Goal: Task Accomplishment & Management: Use online tool/utility

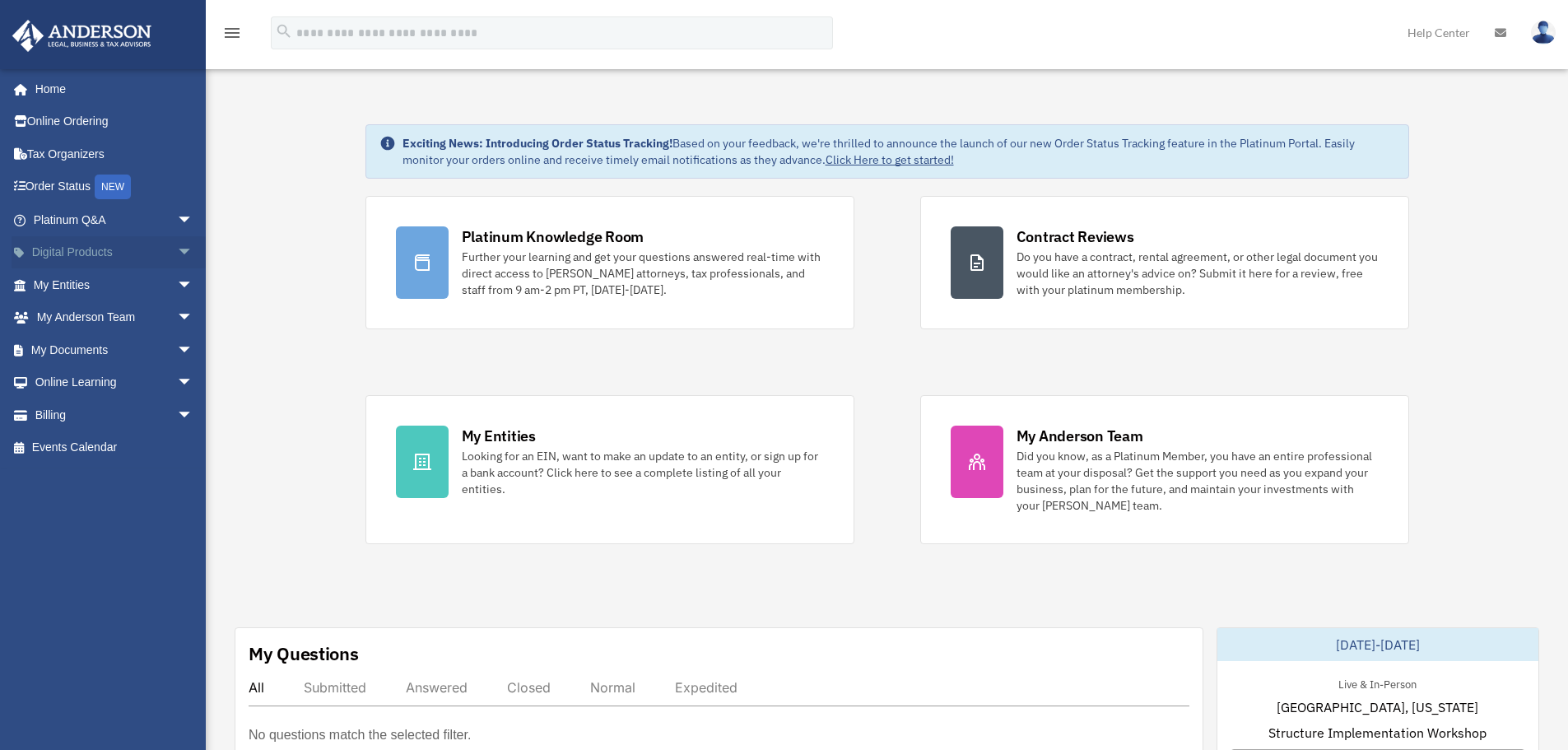
click at [86, 249] on link "Digital Products arrow_drop_down" at bounding box center [115, 253] width 207 height 33
click at [177, 250] on span "arrow_drop_down" at bounding box center [193, 253] width 33 height 34
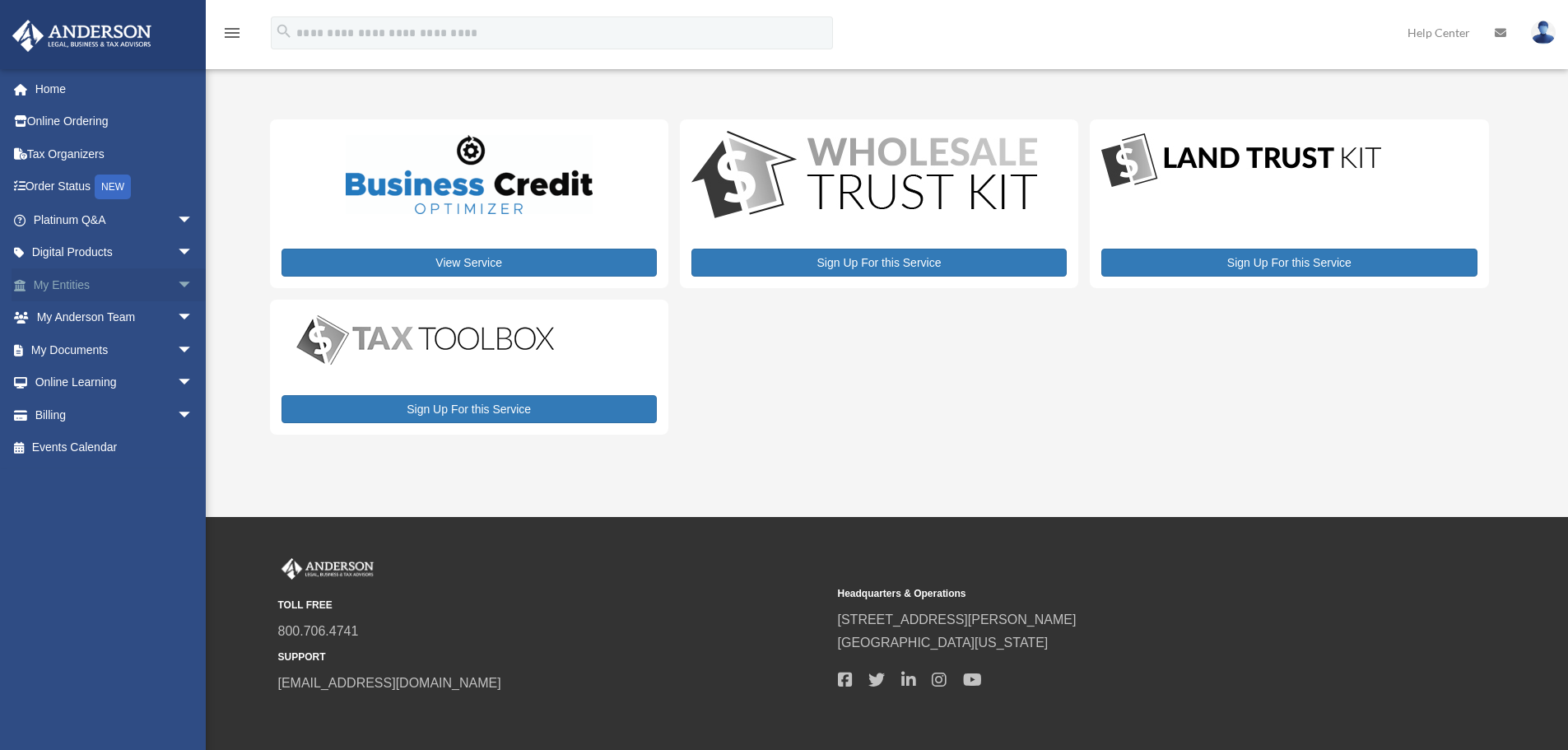
click at [177, 287] on span "arrow_drop_down" at bounding box center [193, 285] width 33 height 34
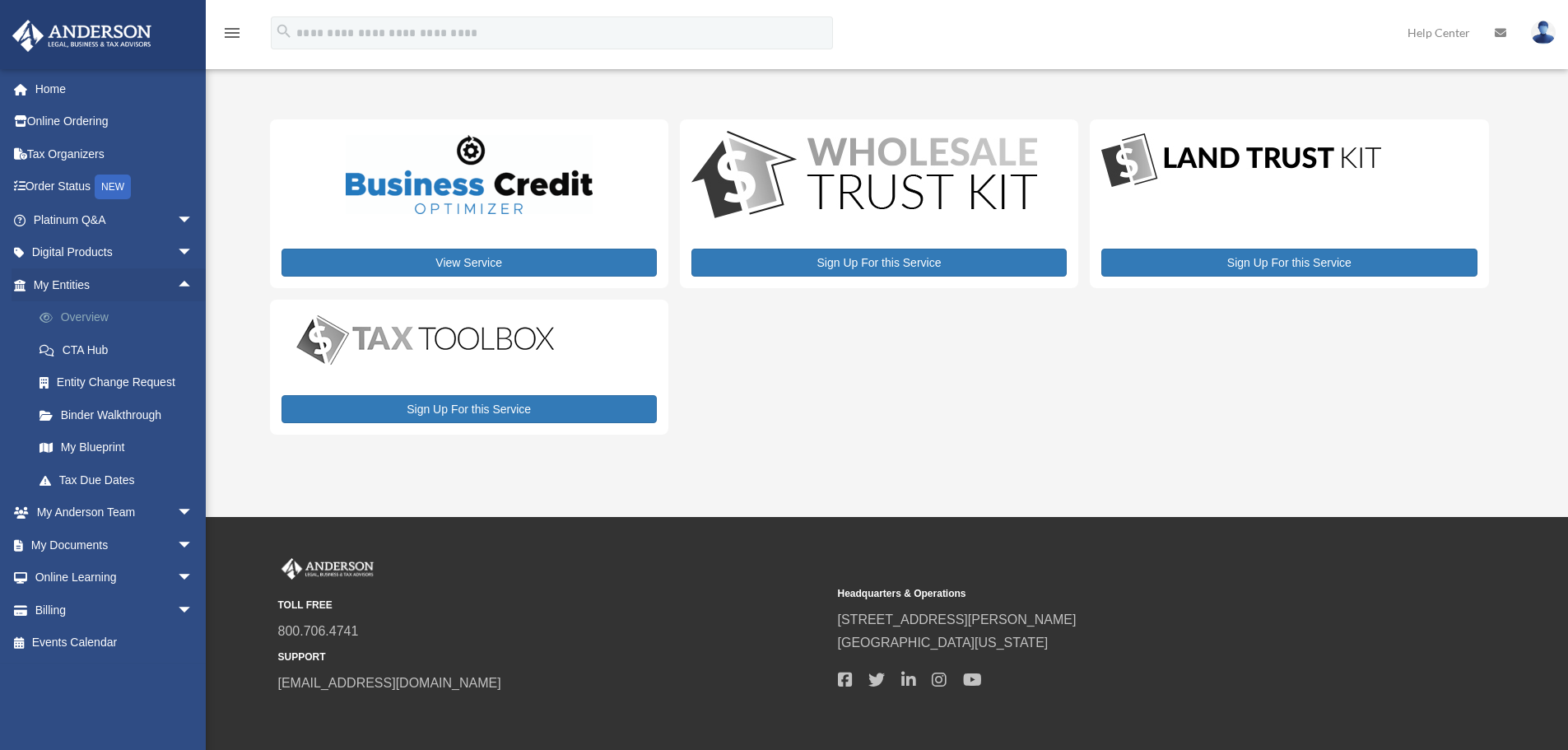
click at [98, 315] on link "Overview" at bounding box center [121, 318] width 195 height 33
click at [177, 507] on span "arrow_drop_down" at bounding box center [193, 513] width 33 height 34
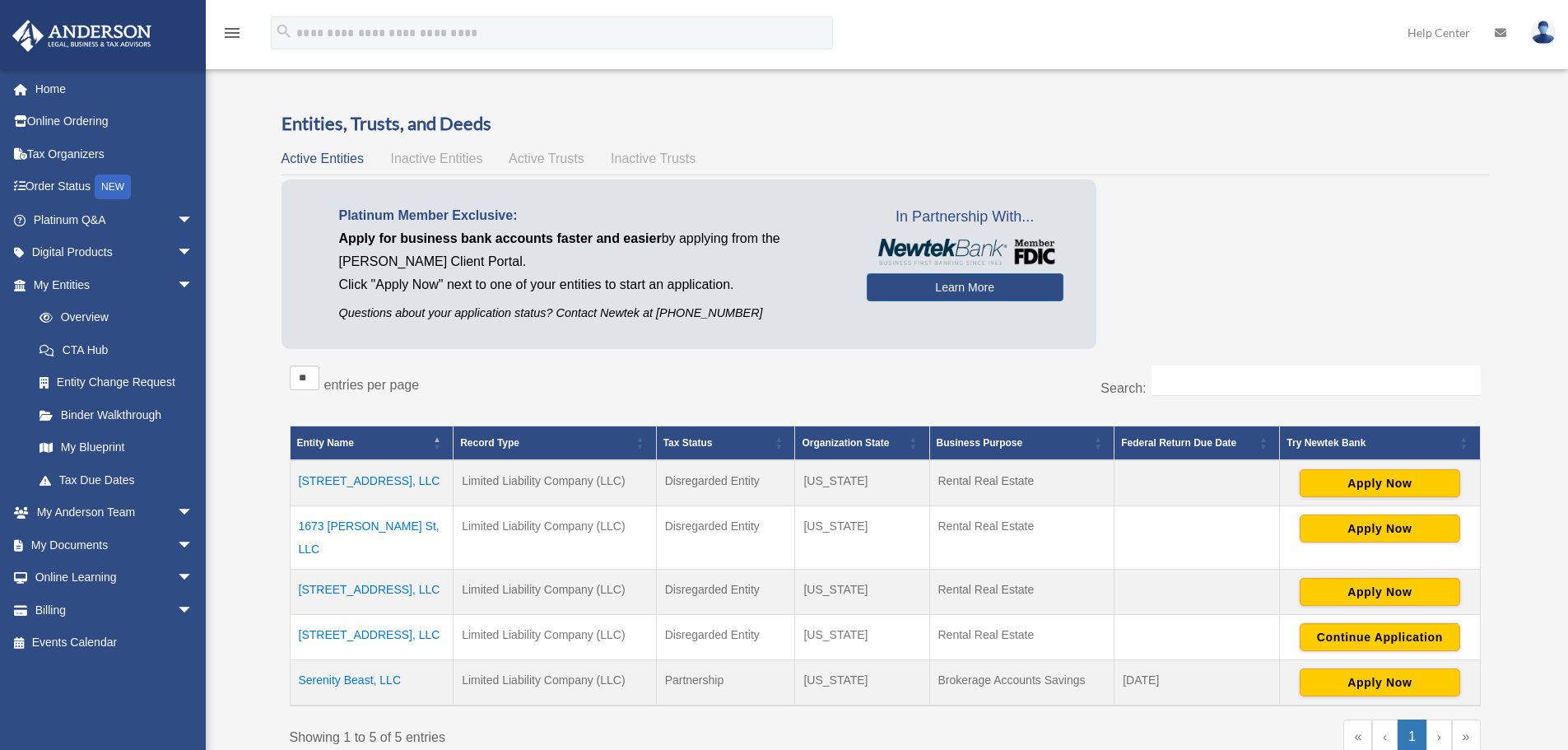
click at [348, 482] on td "[STREET_ADDRESS], LLC" at bounding box center [372, 482] width 164 height 46
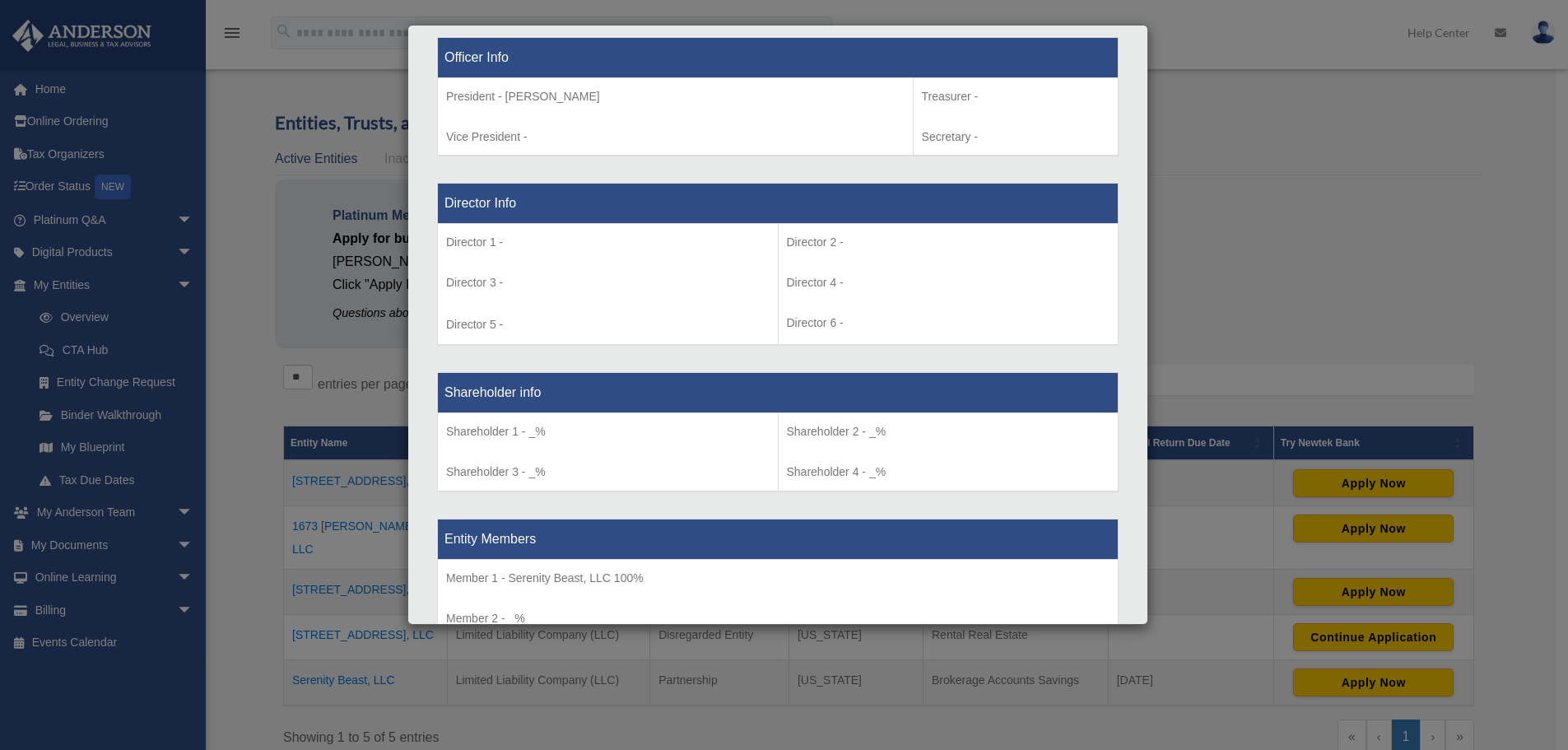
scroll to position [1016, 0]
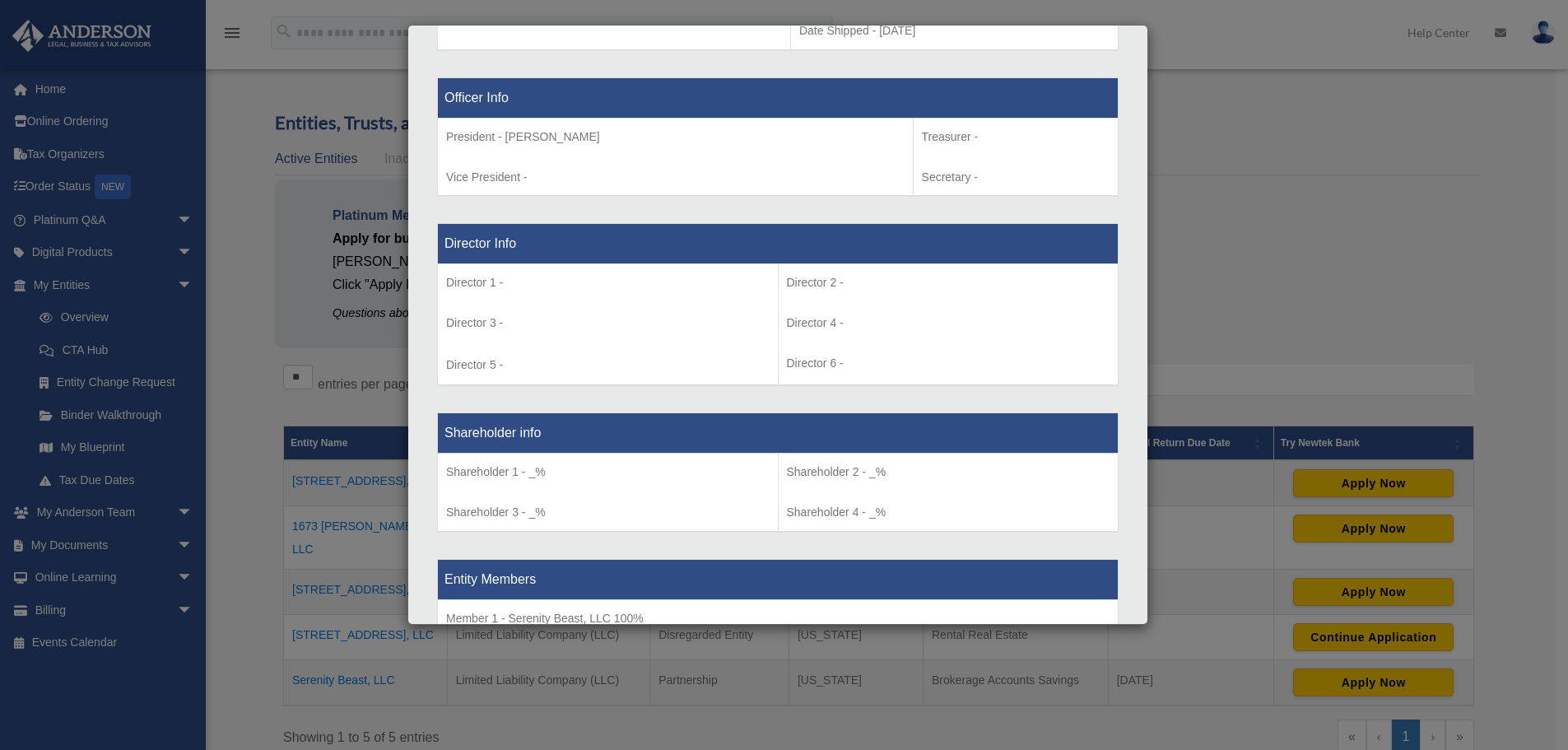
click at [1236, 222] on div "Details × Articles Sent Organizational Date" at bounding box center [784, 375] width 1568 height 750
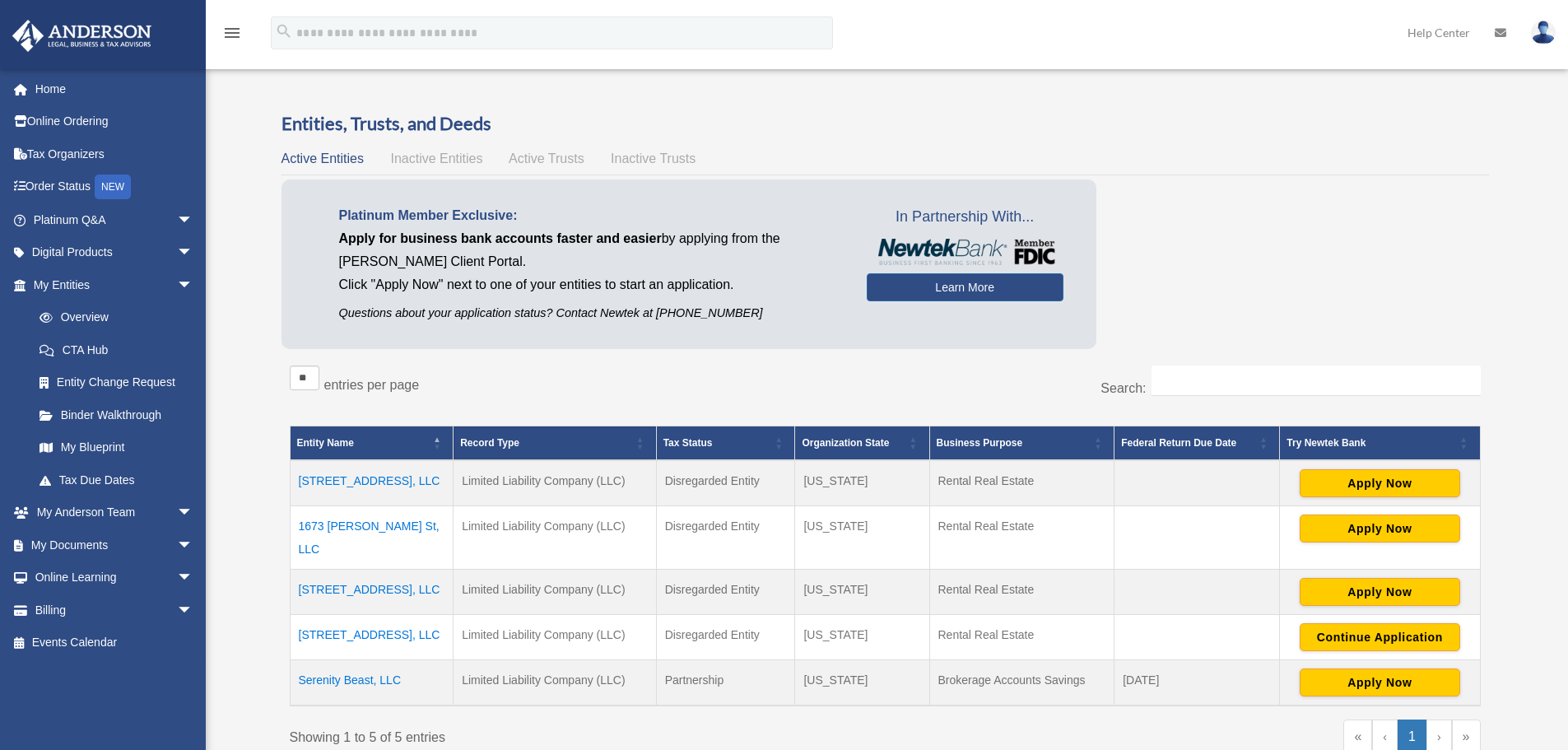
drag, startPoint x: 354, startPoint y: 531, endPoint x: 477, endPoint y: 445, distance: 150.1
click at [477, 445] on table "Entity Name Record Type Tax Status Organization State Business Purpose Federal …" at bounding box center [885, 565] width 1191 height 280
click at [373, 482] on td "[STREET_ADDRESS], LLC" at bounding box center [372, 482] width 164 height 46
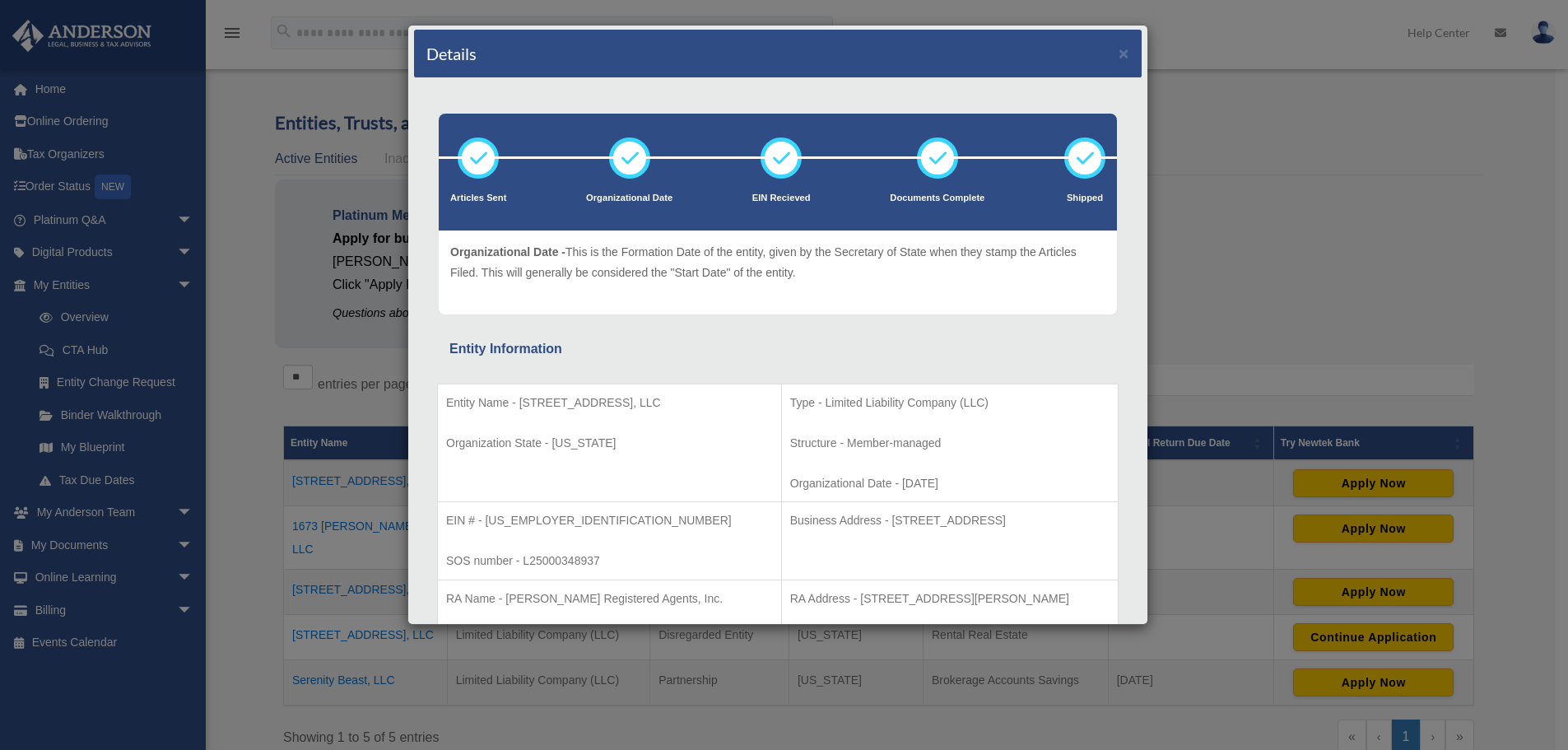
scroll to position [0, 0]
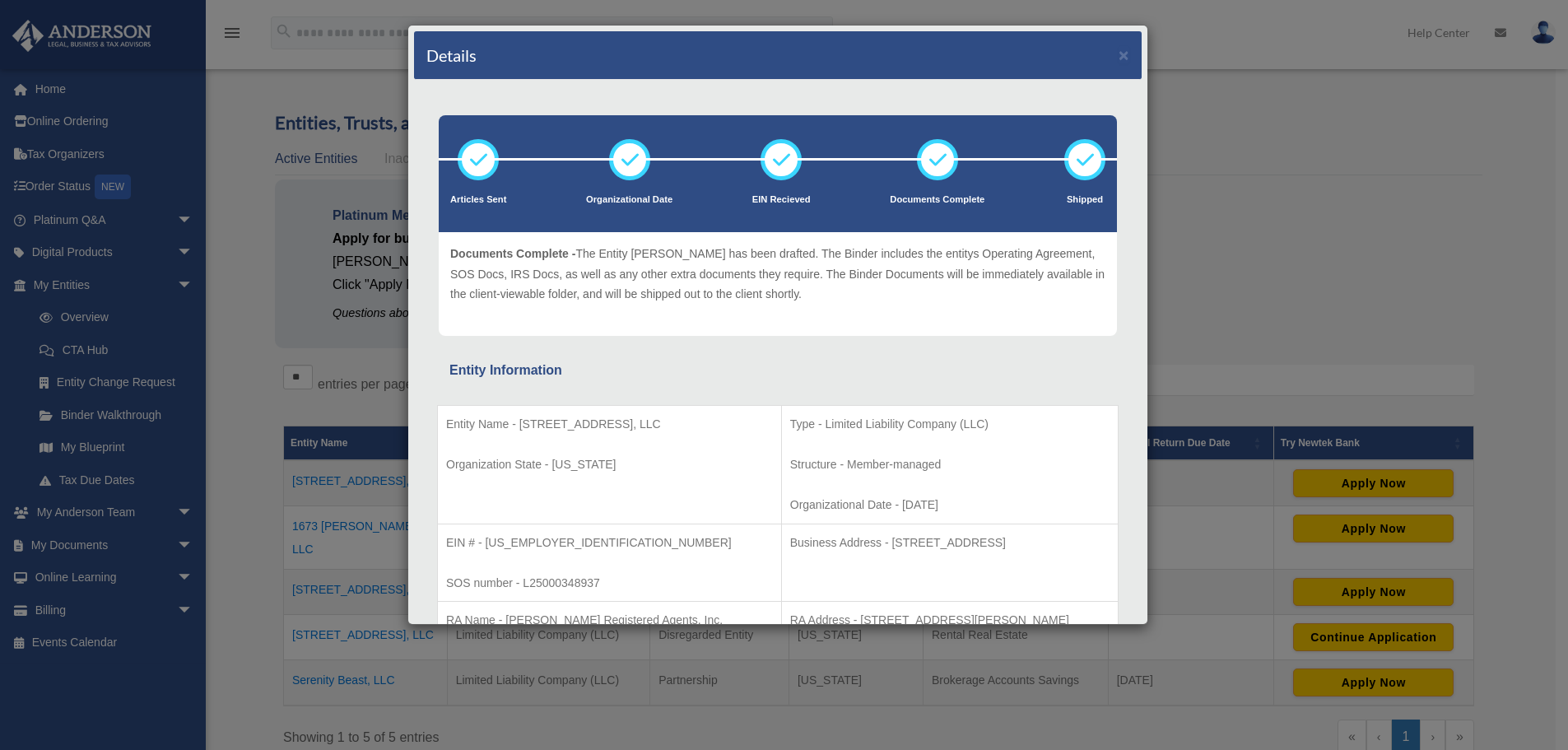
click at [1113, 36] on div "Details ×" at bounding box center [778, 55] width 728 height 48
click at [1119, 54] on button "×" at bounding box center [1124, 54] width 10 height 17
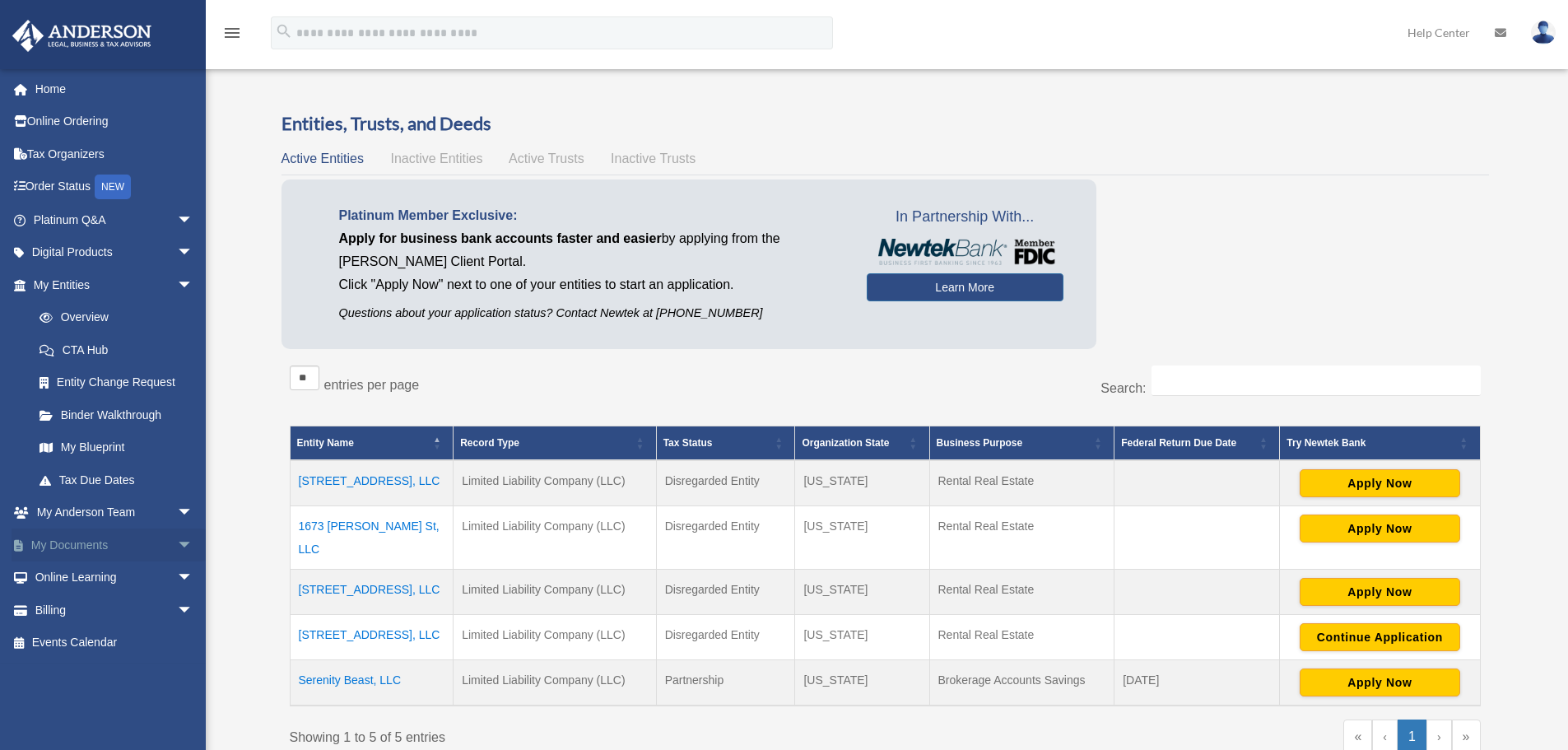
click at [115, 542] on link "My Documents arrow_drop_down" at bounding box center [115, 545] width 207 height 33
click at [177, 545] on span "arrow_drop_down" at bounding box center [193, 545] width 33 height 34
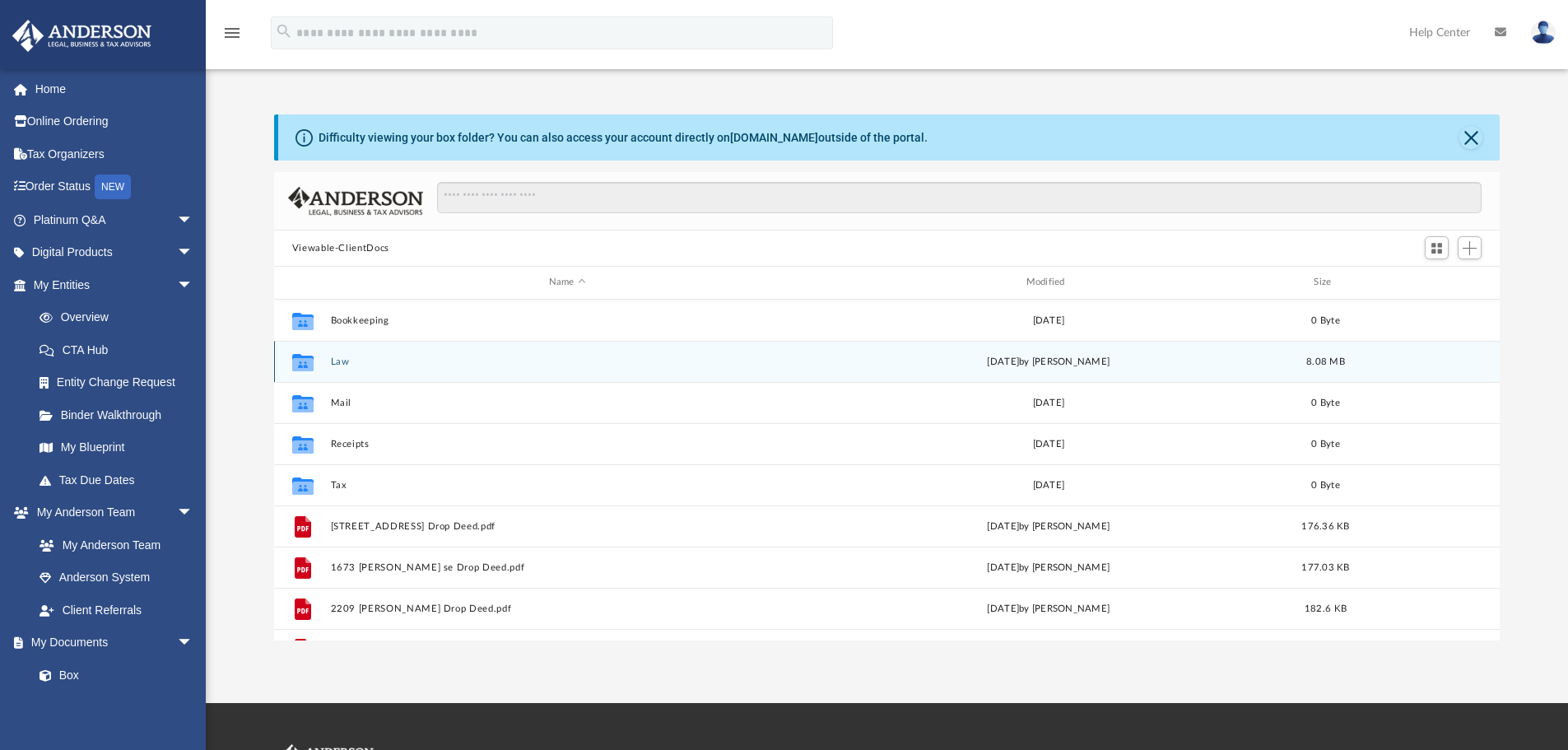
scroll to position [362, 1214]
click at [334, 363] on button "Law" at bounding box center [568, 362] width 474 height 10
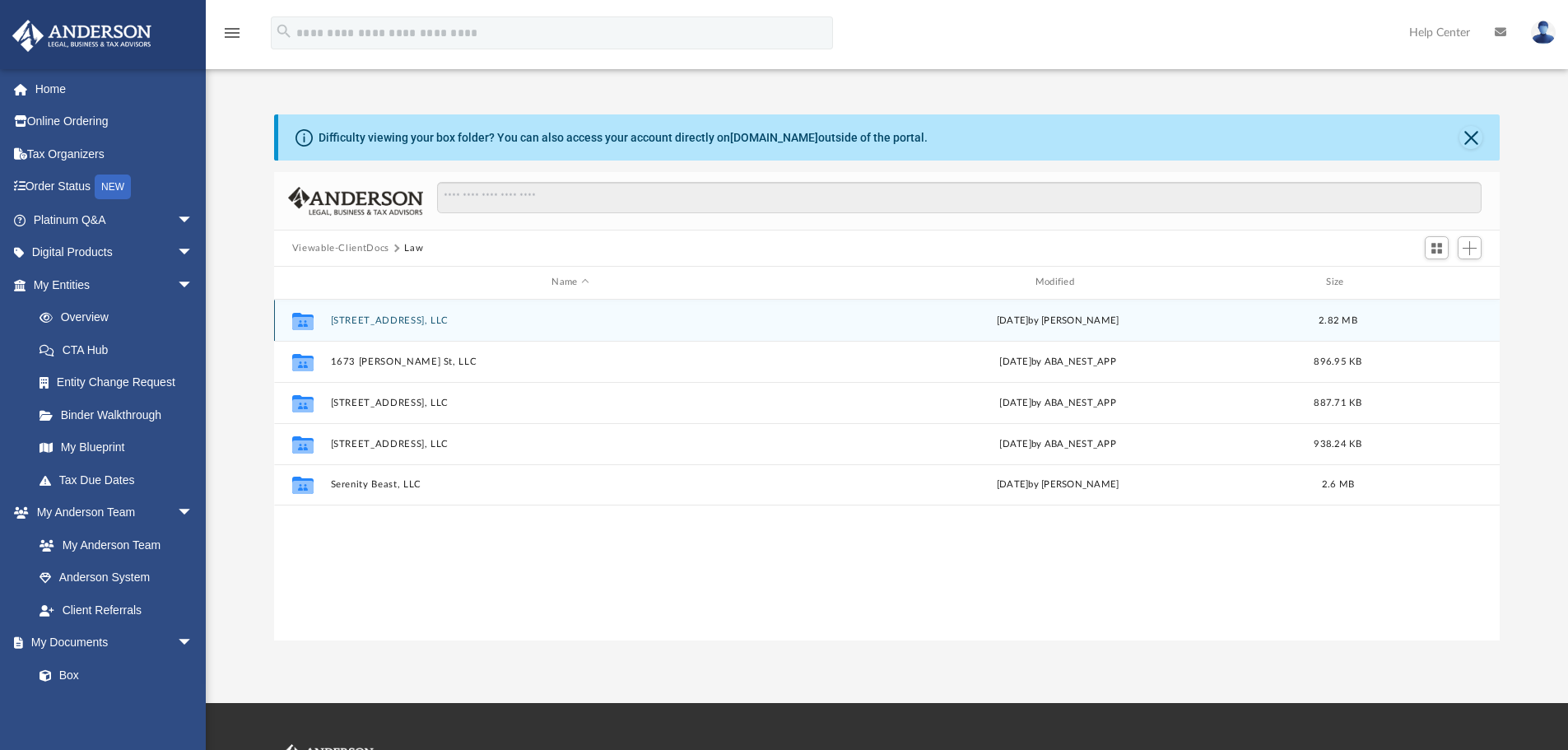
click at [398, 320] on button "[STREET_ADDRESS], LLC" at bounding box center [570, 320] width 480 height 10
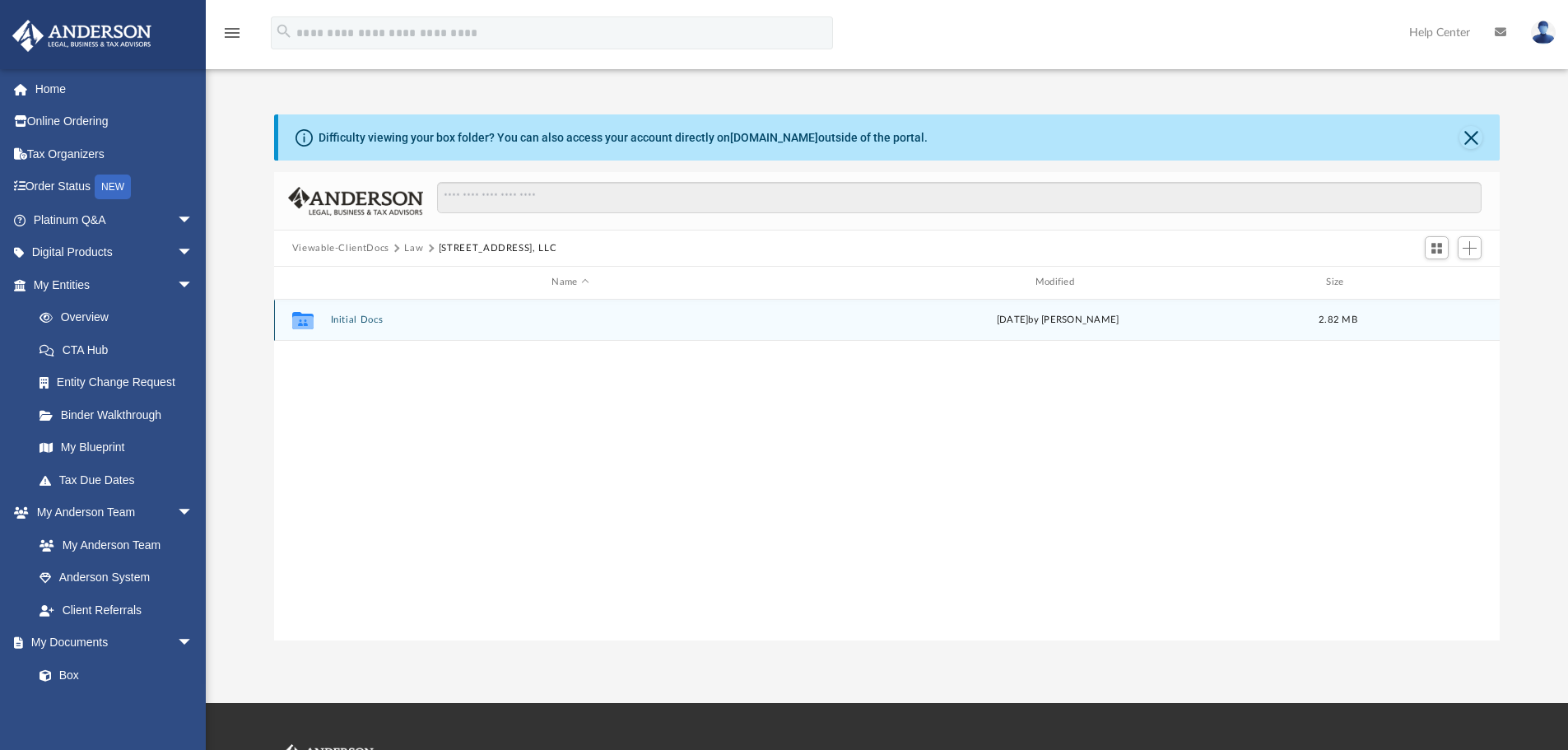
click at [353, 315] on button "Initial Docs" at bounding box center [570, 320] width 480 height 10
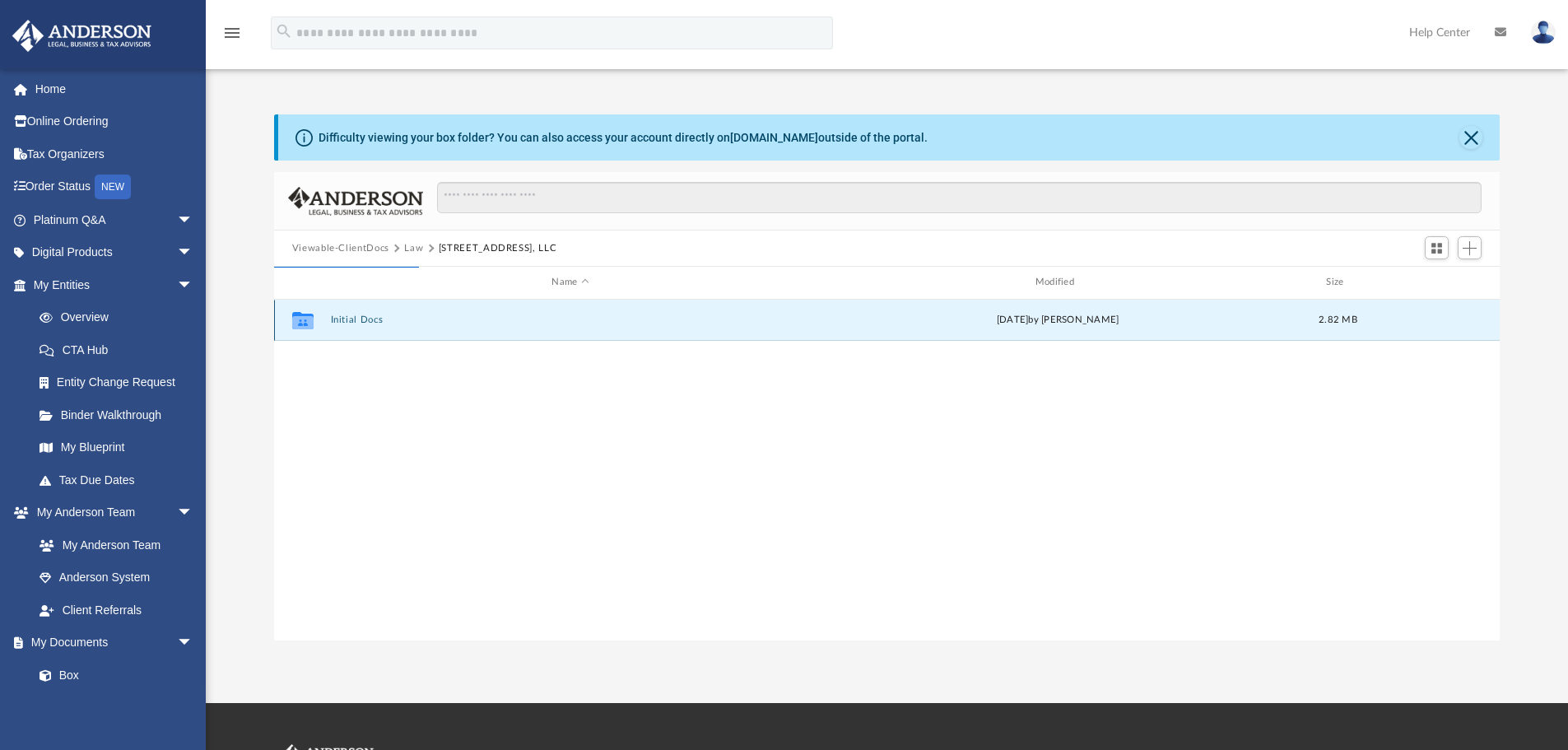
click at [567, 318] on button "Initial Docs" at bounding box center [570, 320] width 480 height 10
click at [446, 313] on div "Collaborated Folder Initial Docs Mon Aug 11 2025 by Marielle Palivino 2.82 MB" at bounding box center [887, 320] width 1226 height 41
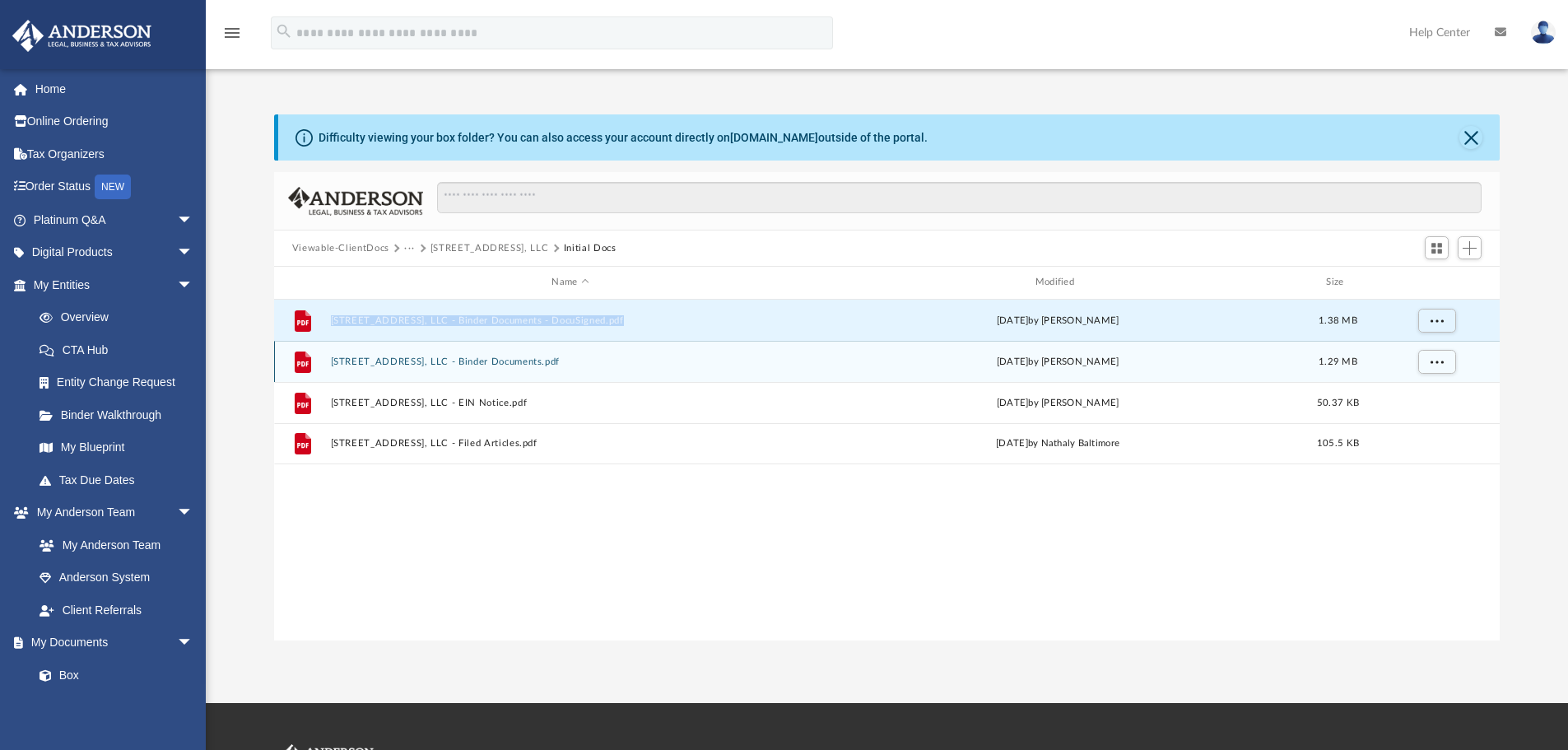
click at [475, 362] on button "1112 Woodlawn Rd, LLC - Binder Documents.pdf" at bounding box center [570, 362] width 480 height 10
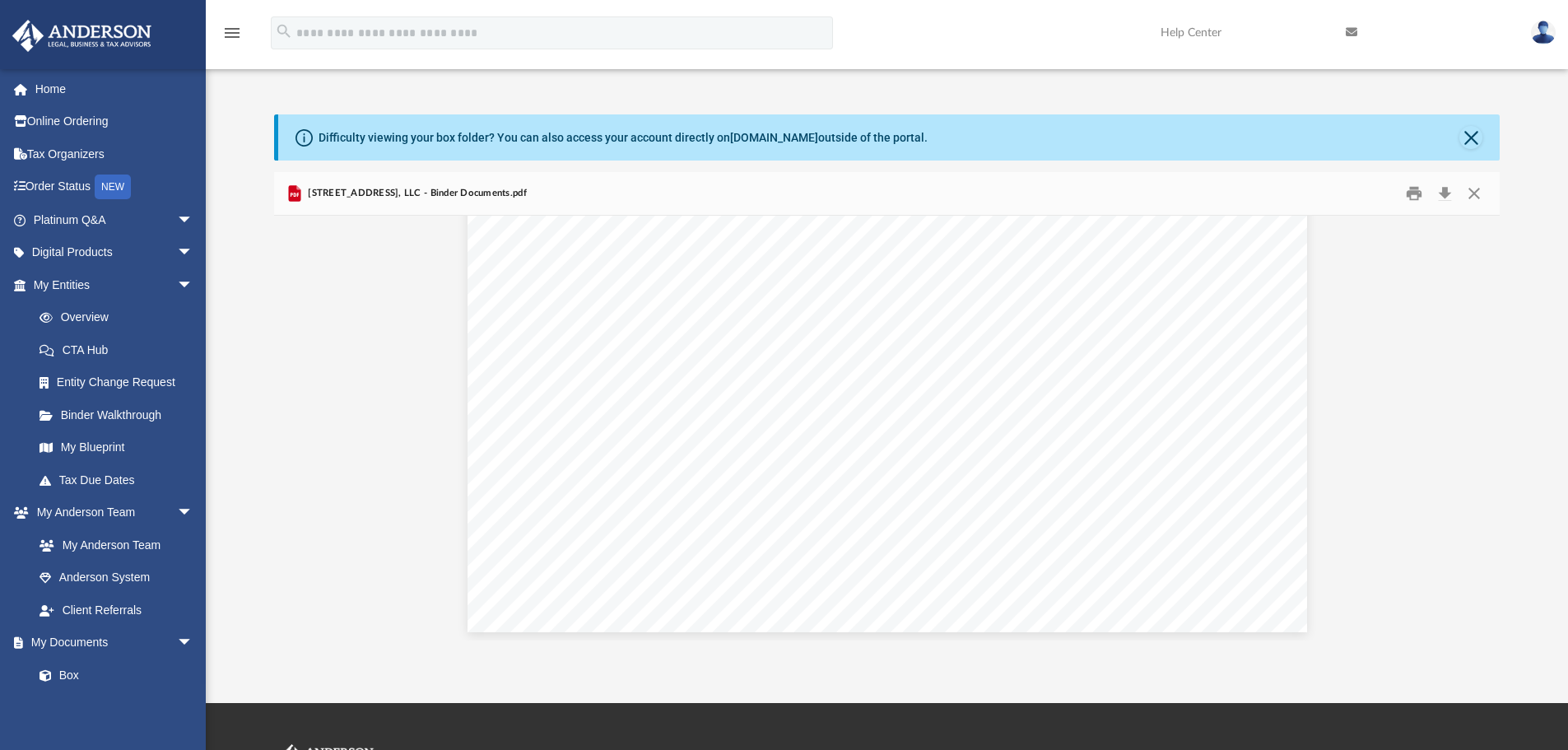
scroll to position [17543, 0]
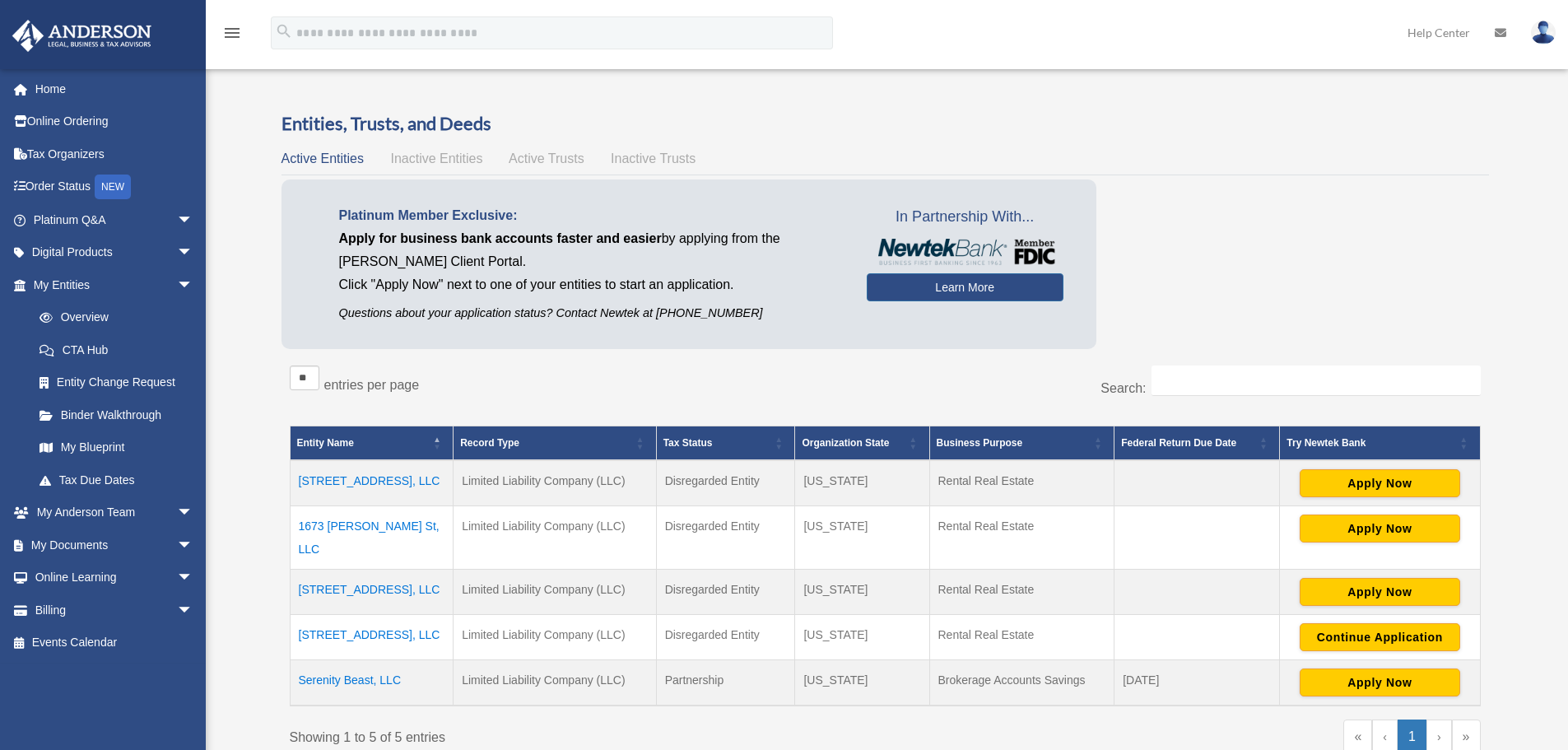
click at [367, 663] on td "Serenity Beast, LLC" at bounding box center [372, 683] width 164 height 46
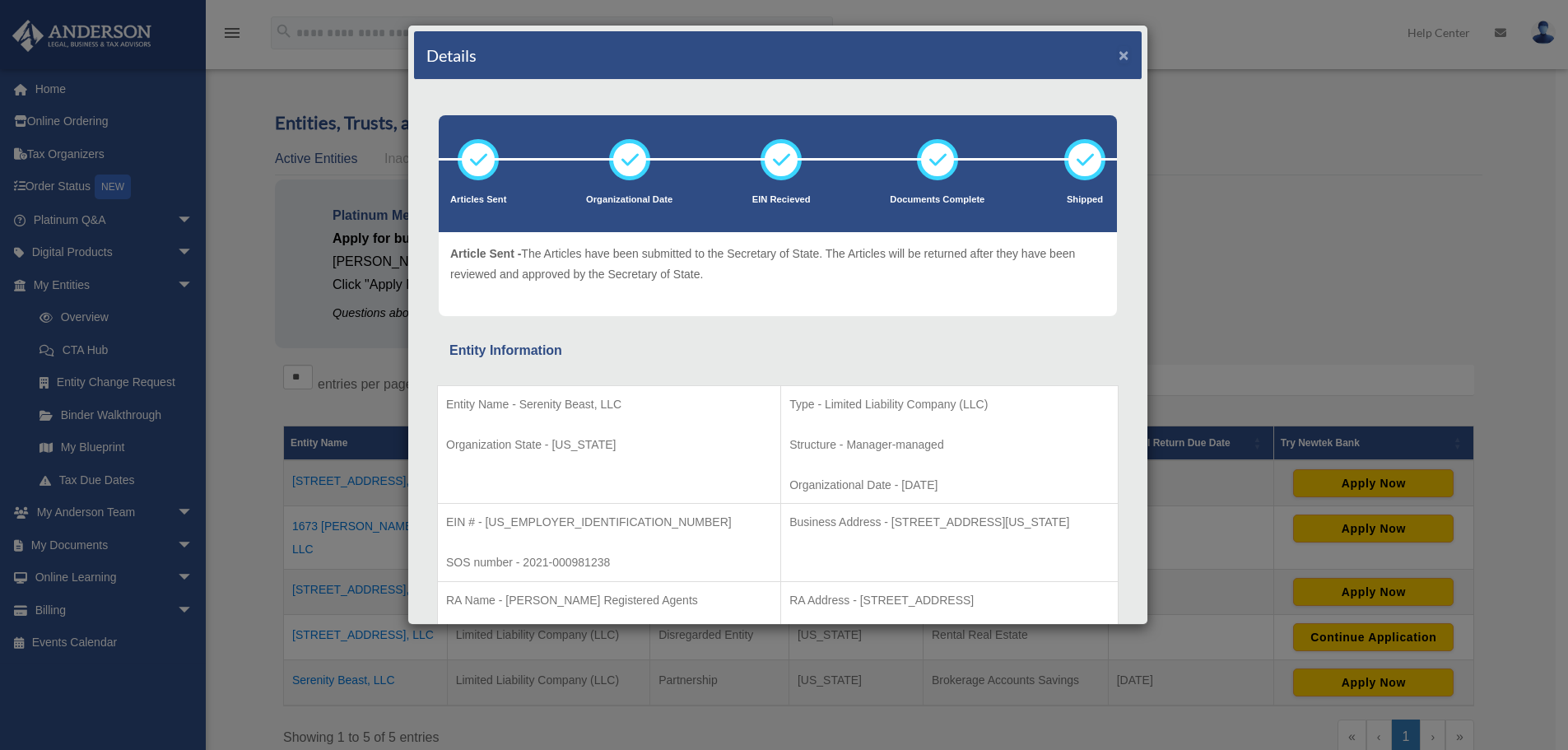
click at [1119, 55] on button "×" at bounding box center [1124, 54] width 10 height 17
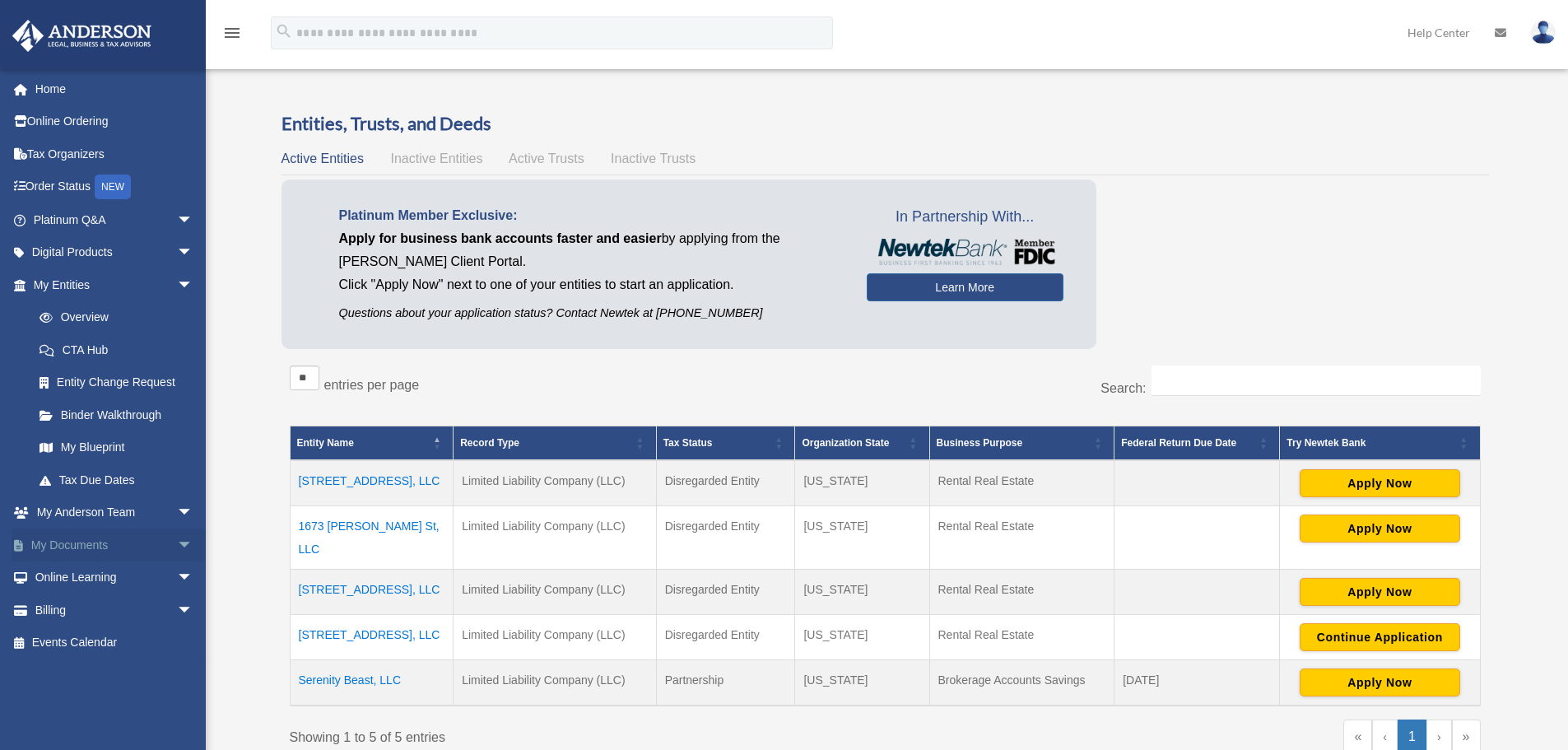
click at [85, 541] on link "My Documents arrow_drop_down" at bounding box center [115, 545] width 207 height 33
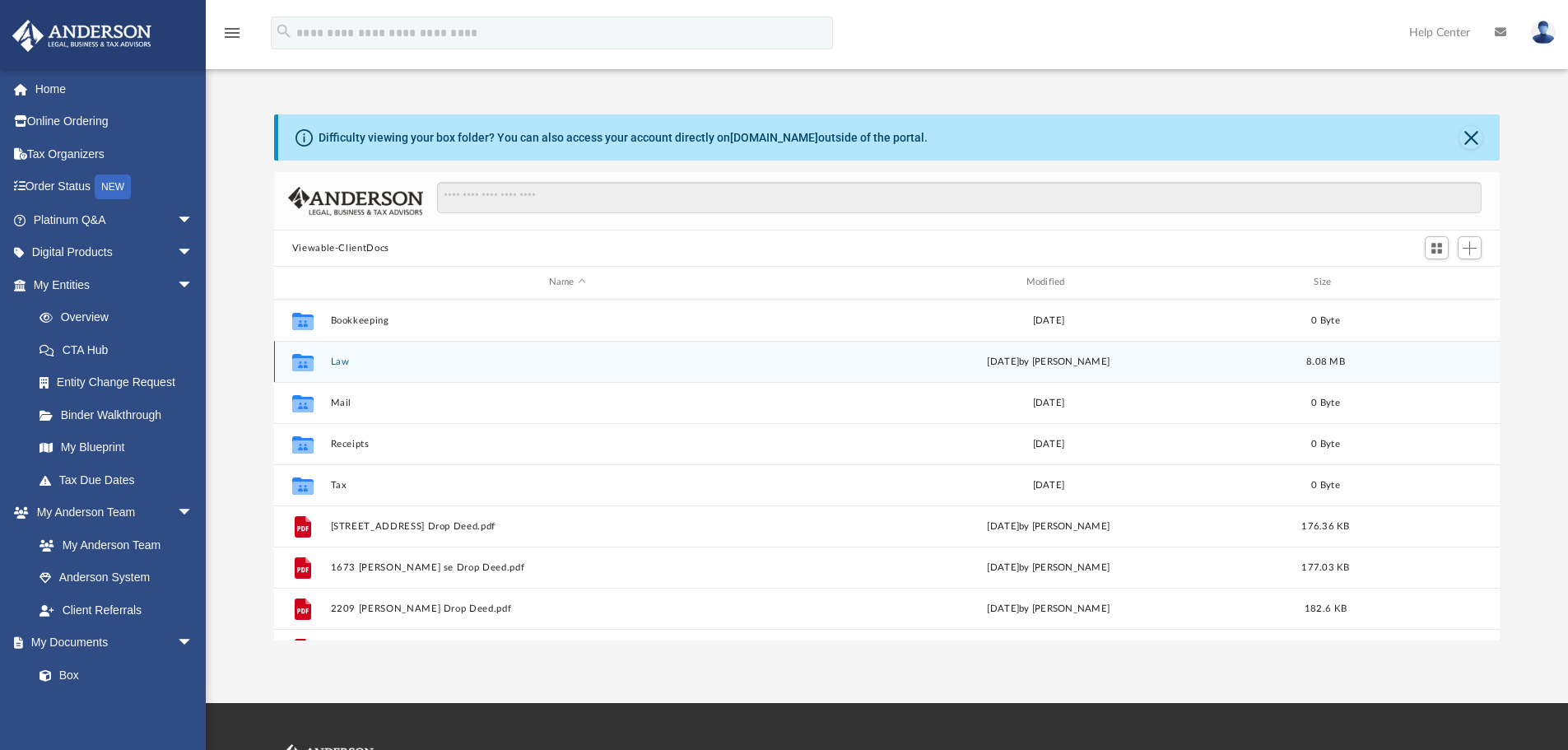
click at [339, 363] on button "Law" at bounding box center [568, 362] width 474 height 10
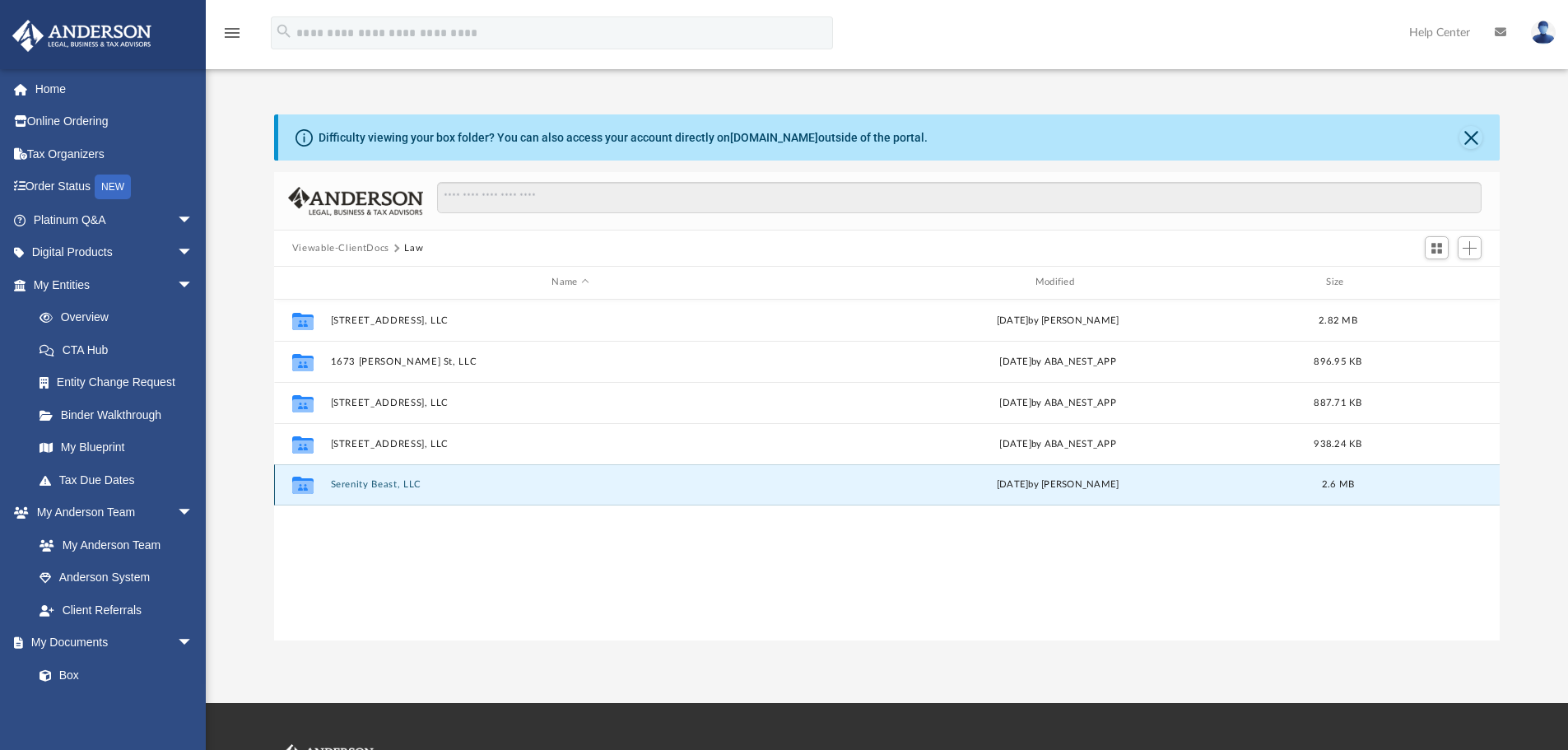
click at [364, 486] on button "Serenity Beast, LLC" at bounding box center [570, 484] width 480 height 10
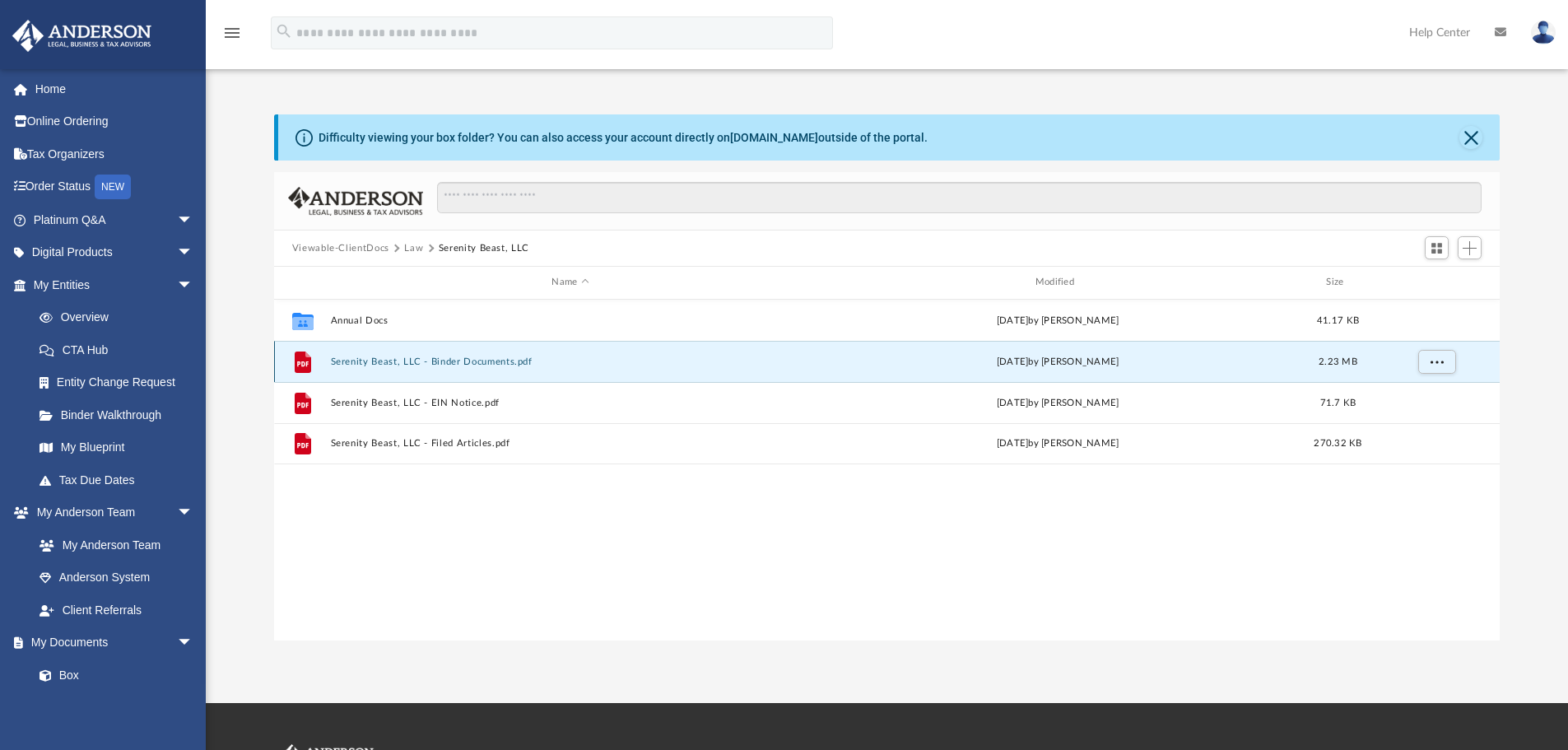
click at [390, 359] on button "Serenity Beast, LLC - Binder Documents.pdf" at bounding box center [570, 362] width 480 height 10
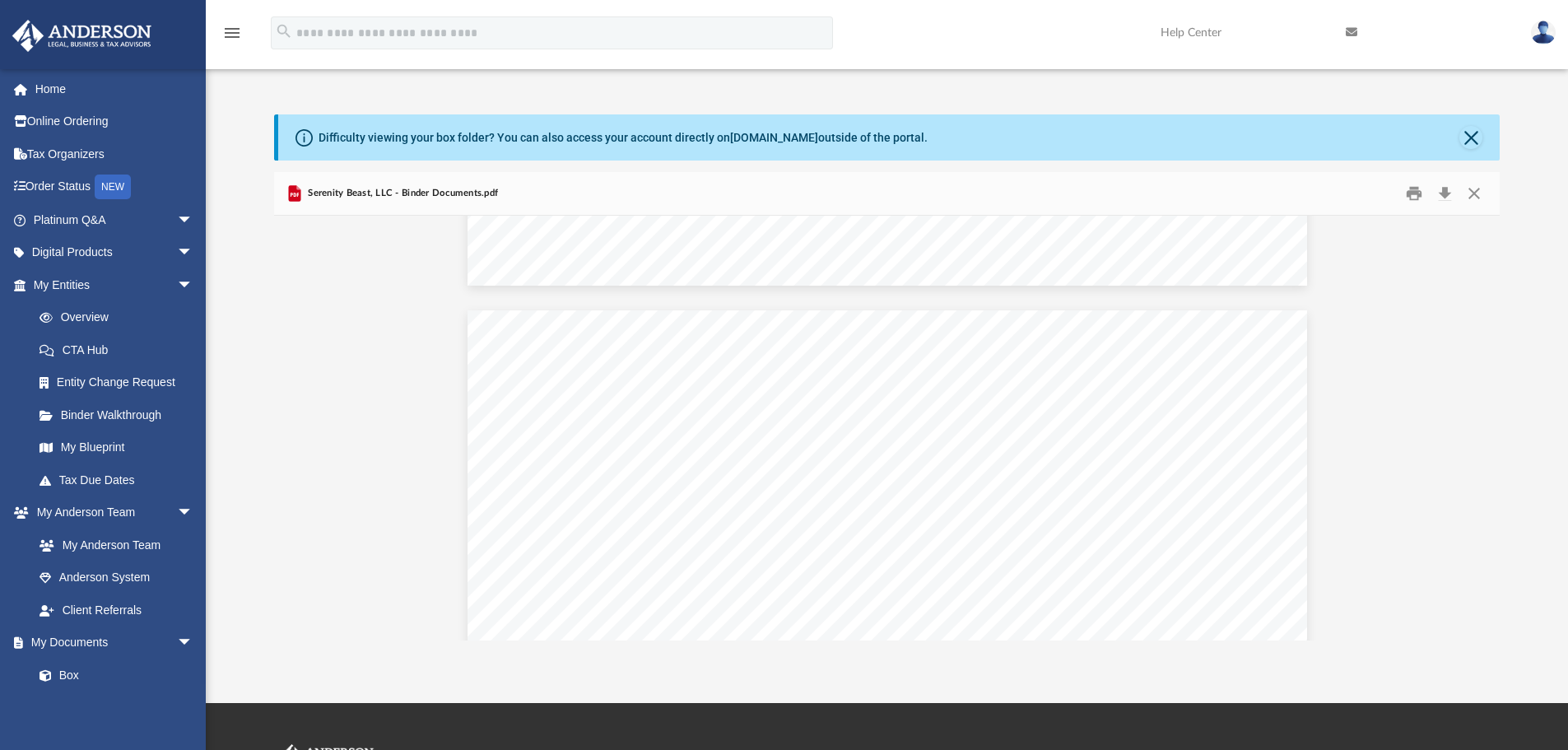
scroll to position [82730, 0]
click at [111, 540] on link "My Anderson Team" at bounding box center [121, 545] width 195 height 33
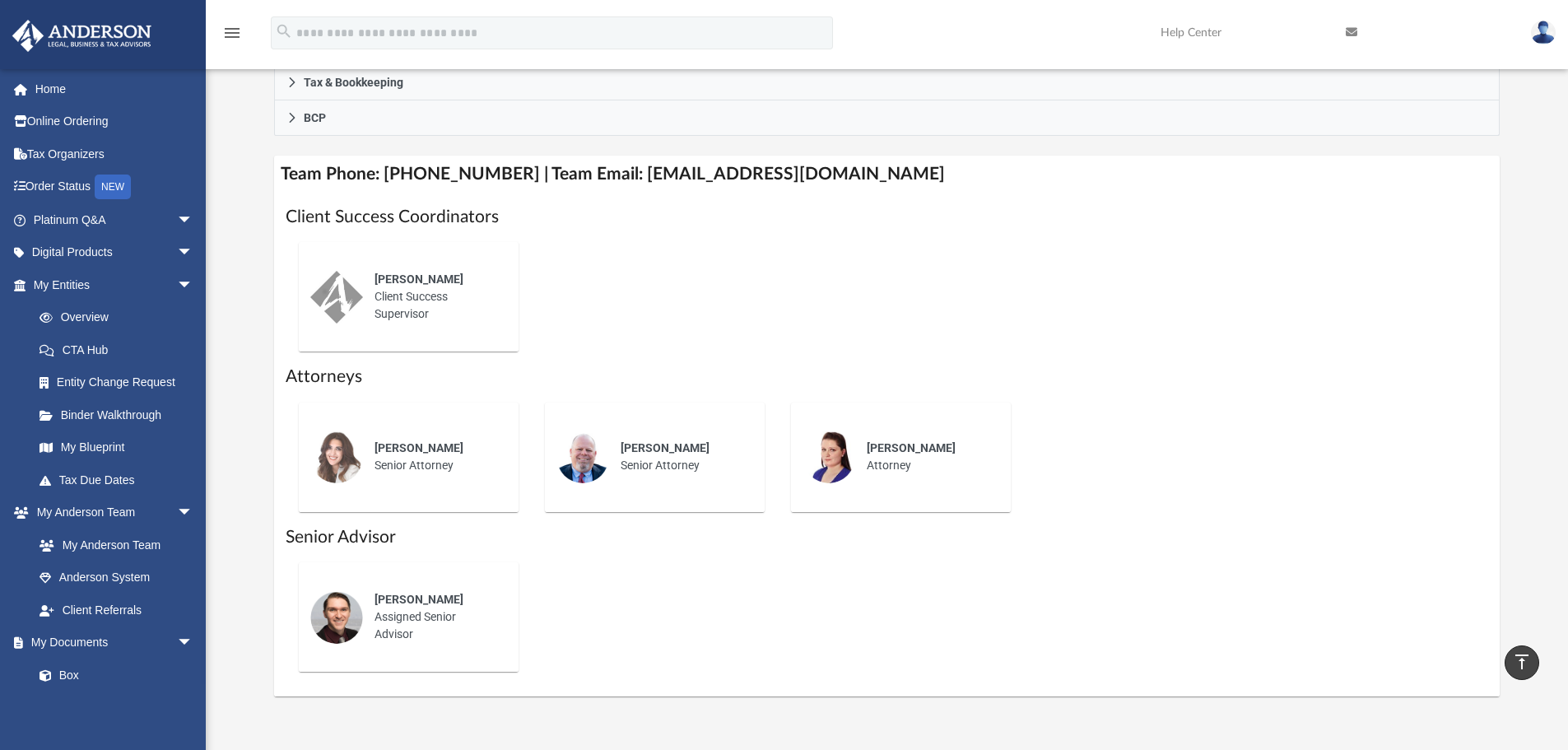
scroll to position [330, 0]
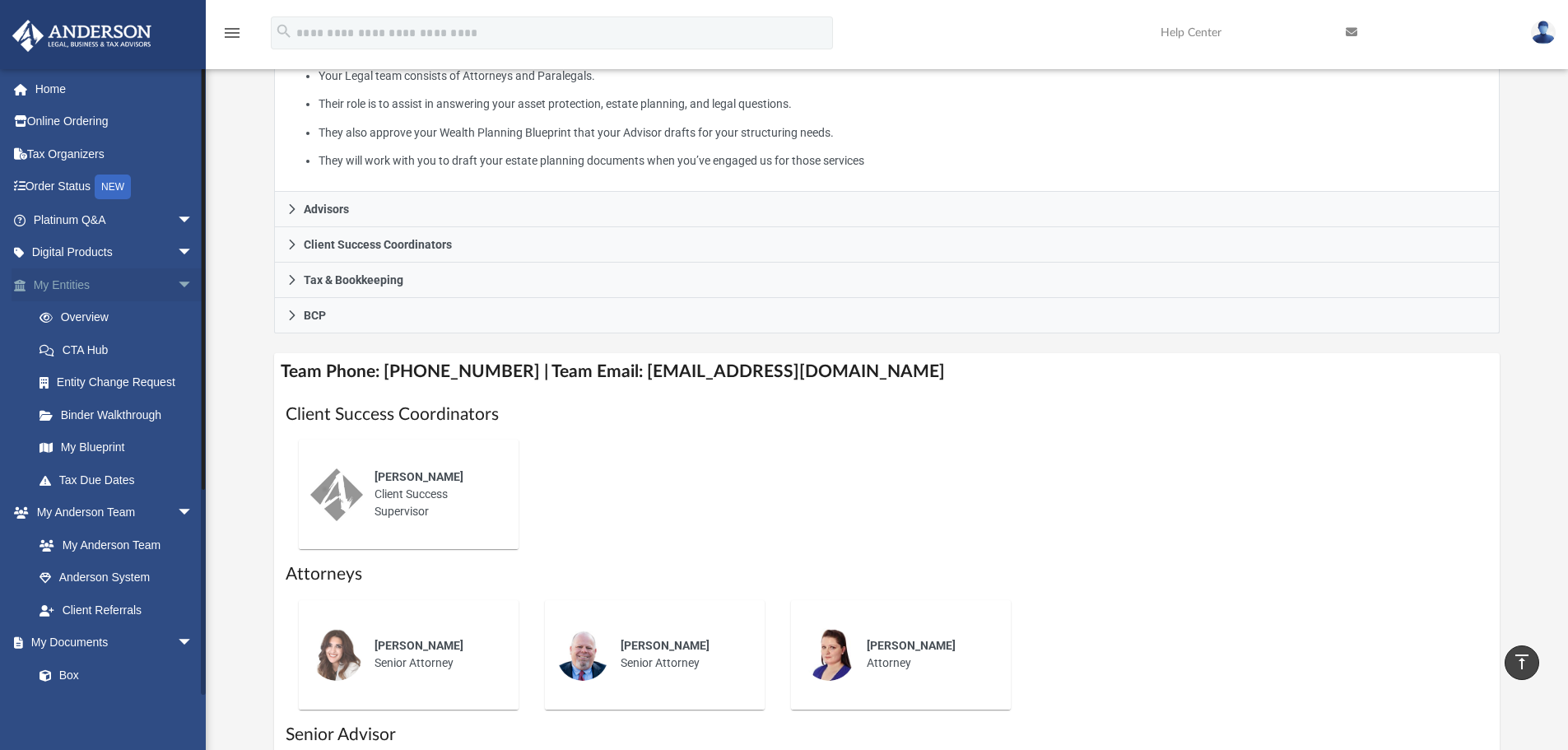
click at [72, 281] on link "My Entities arrow_drop_down" at bounding box center [115, 285] width 207 height 33
click at [96, 245] on link "Digital Products arrow_drop_down" at bounding box center [115, 253] width 207 height 33
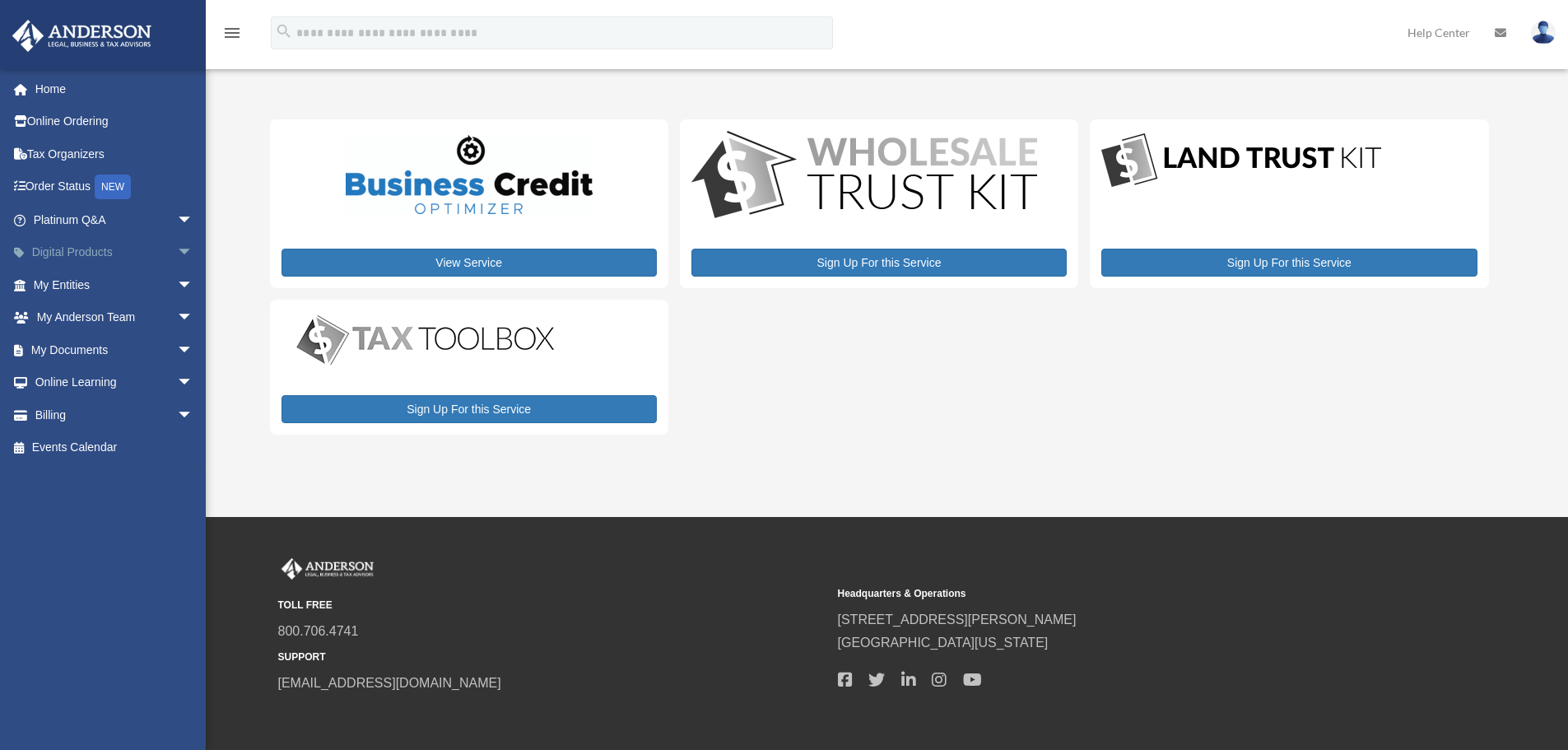
click at [177, 244] on span "arrow_drop_down" at bounding box center [193, 253] width 33 height 34
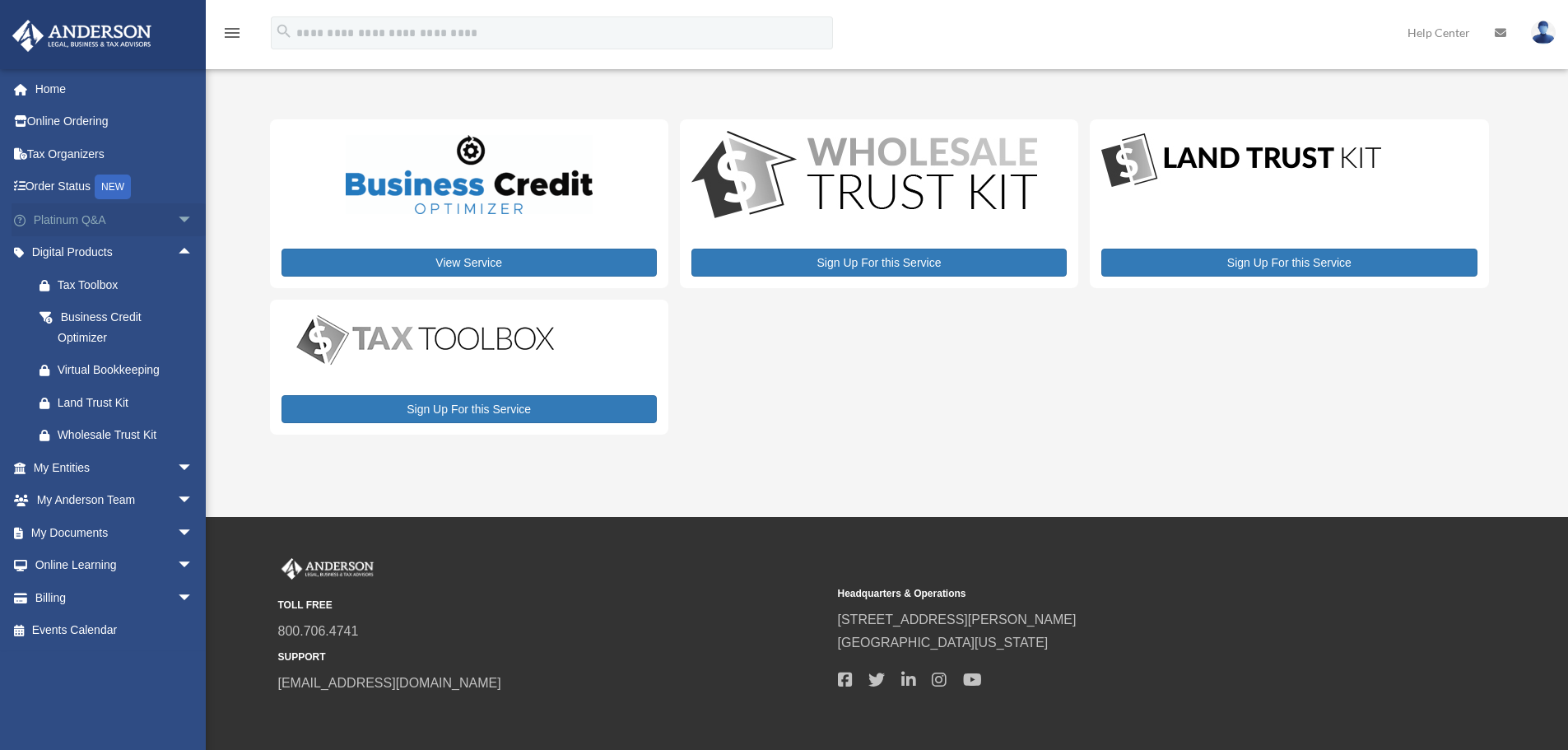
click at [181, 215] on span "arrow_drop_down" at bounding box center [193, 220] width 33 height 34
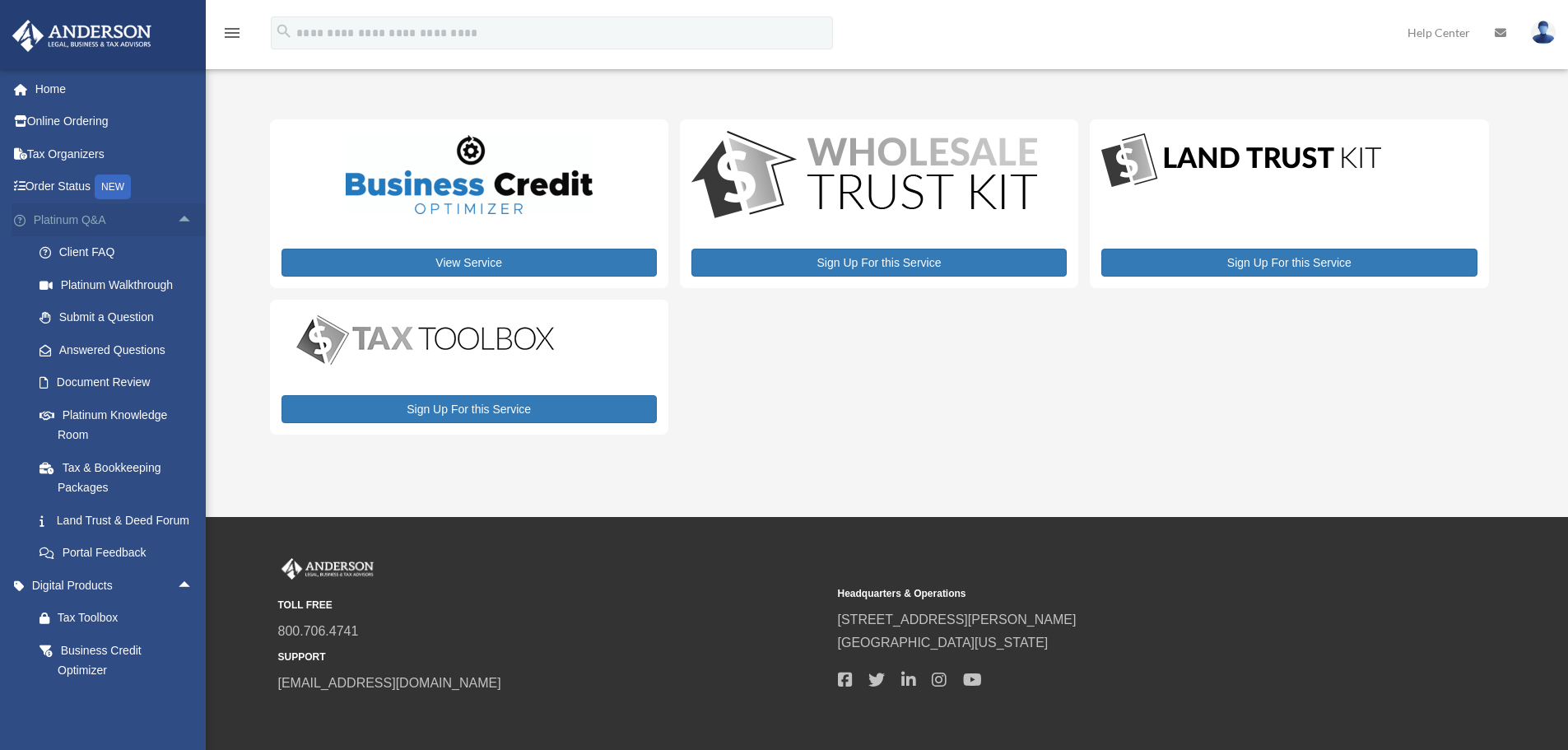
click at [177, 211] on span "arrow_drop_up" at bounding box center [193, 220] width 33 height 34
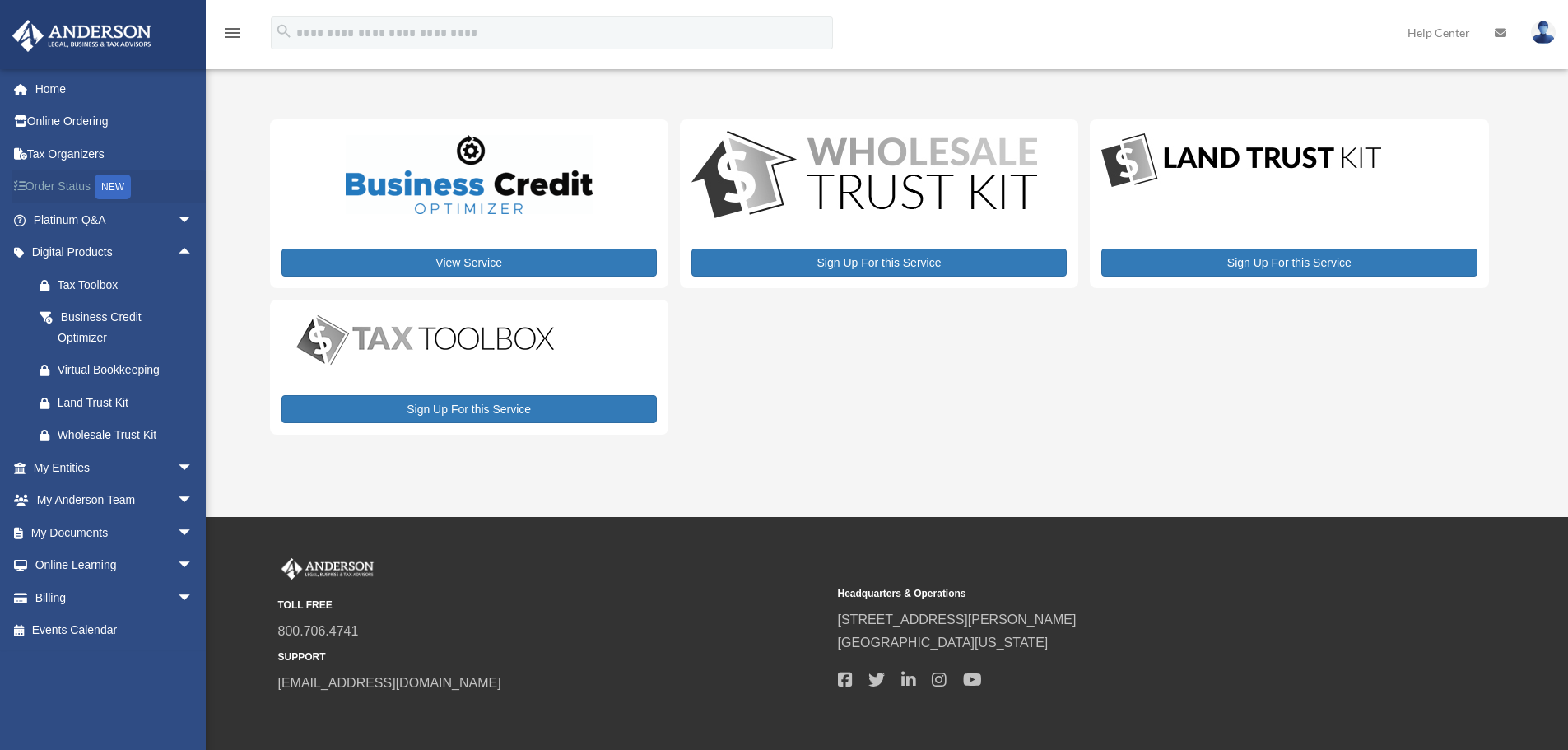
click at [51, 186] on link "Order Status NEW" at bounding box center [115, 187] width 207 height 34
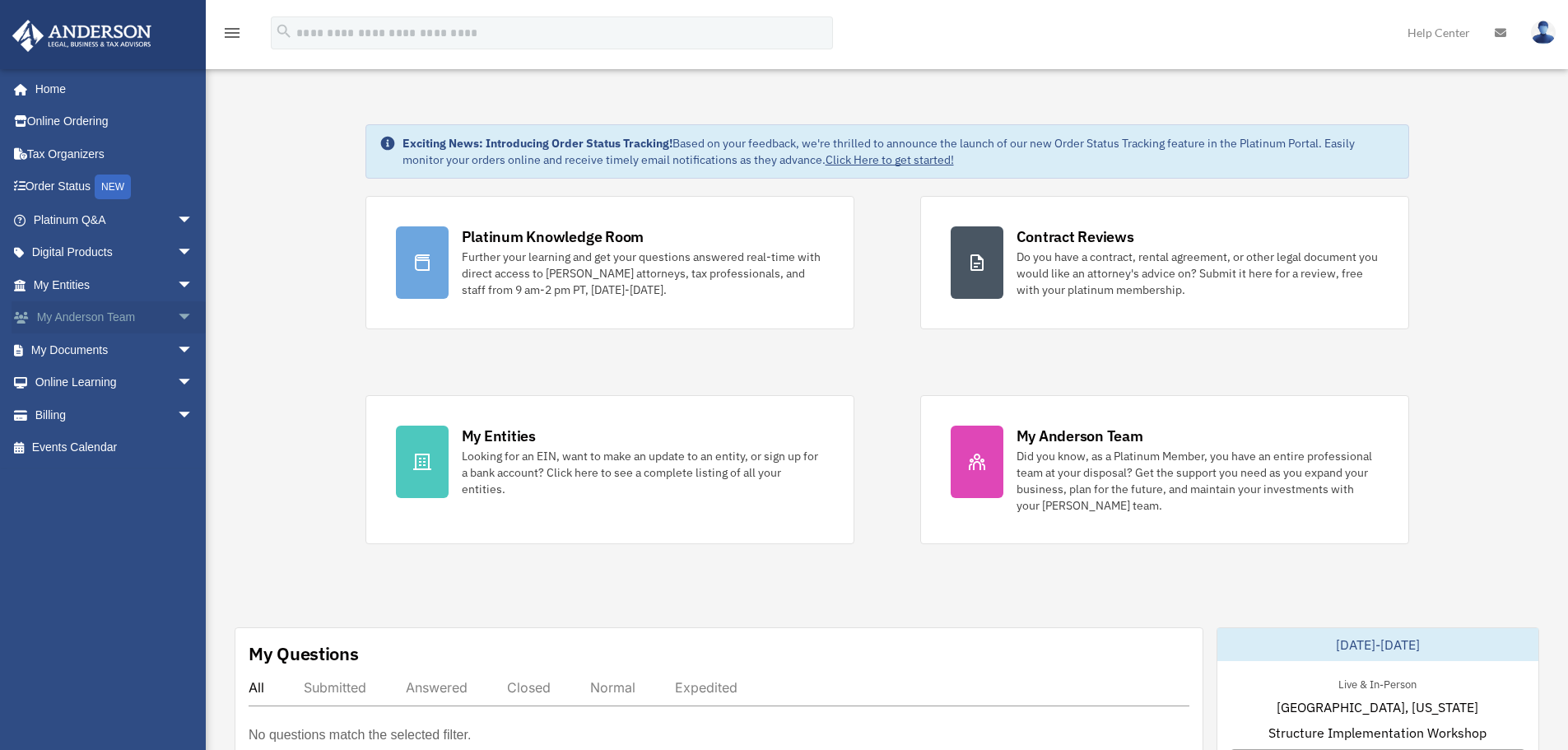
click at [132, 310] on link "My [PERSON_NAME] Team arrow_drop_down" at bounding box center [115, 318] width 207 height 33
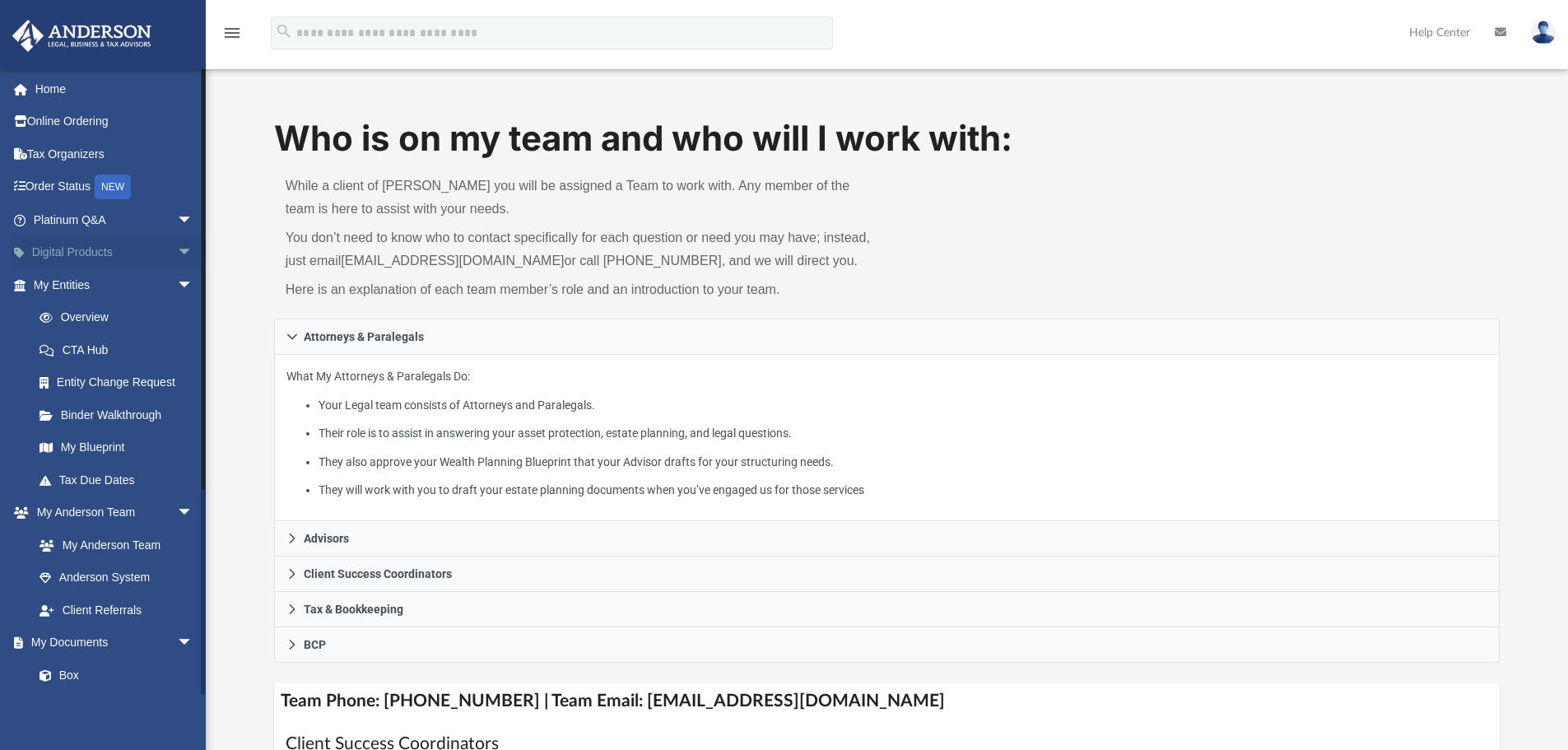
click at [110, 254] on link "Digital Products arrow_drop_down" at bounding box center [115, 253] width 207 height 33
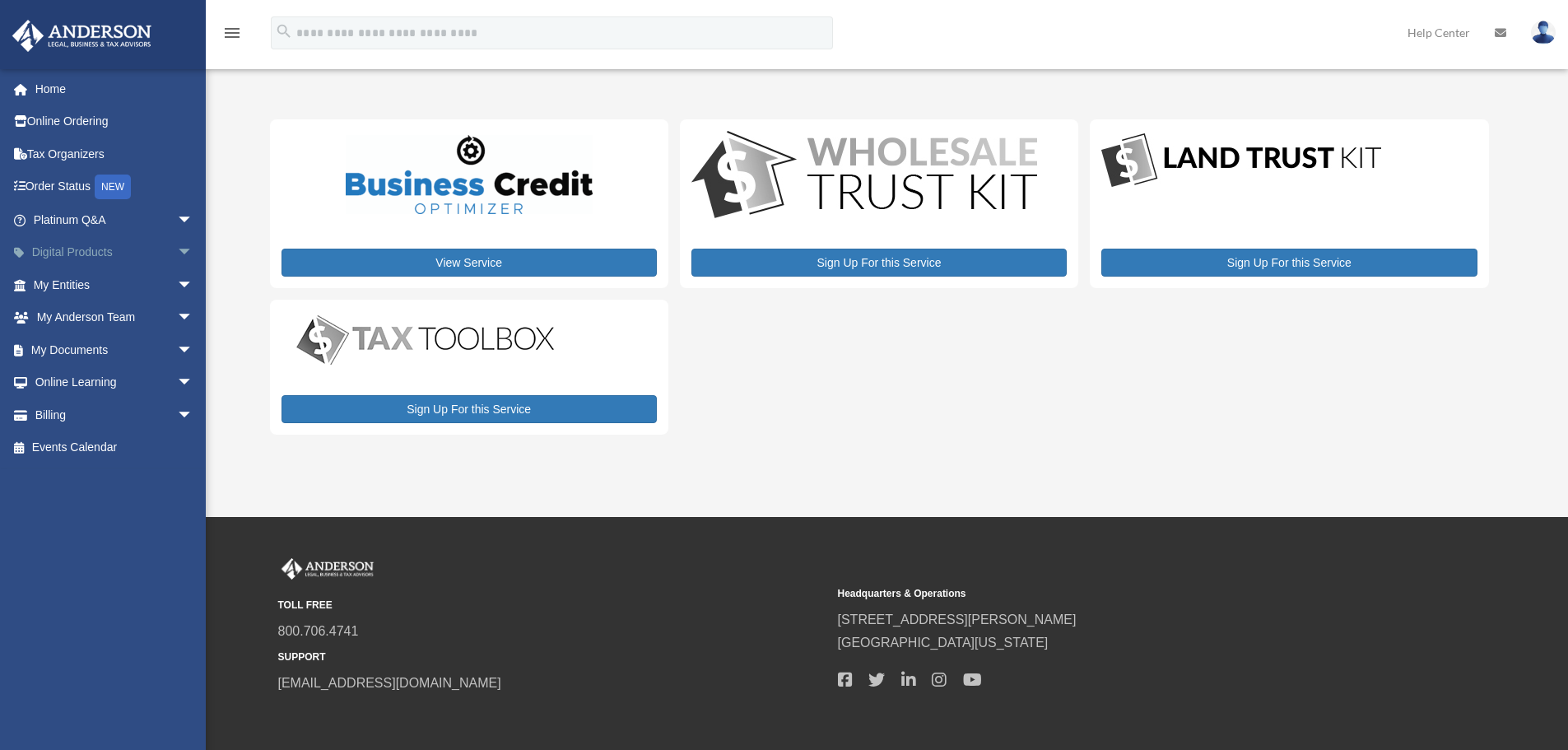
click at [101, 252] on link "Digital Products arrow_drop_down" at bounding box center [115, 253] width 207 height 33
click at [156, 212] on link "Platinum Q&A arrow_drop_down" at bounding box center [115, 220] width 207 height 33
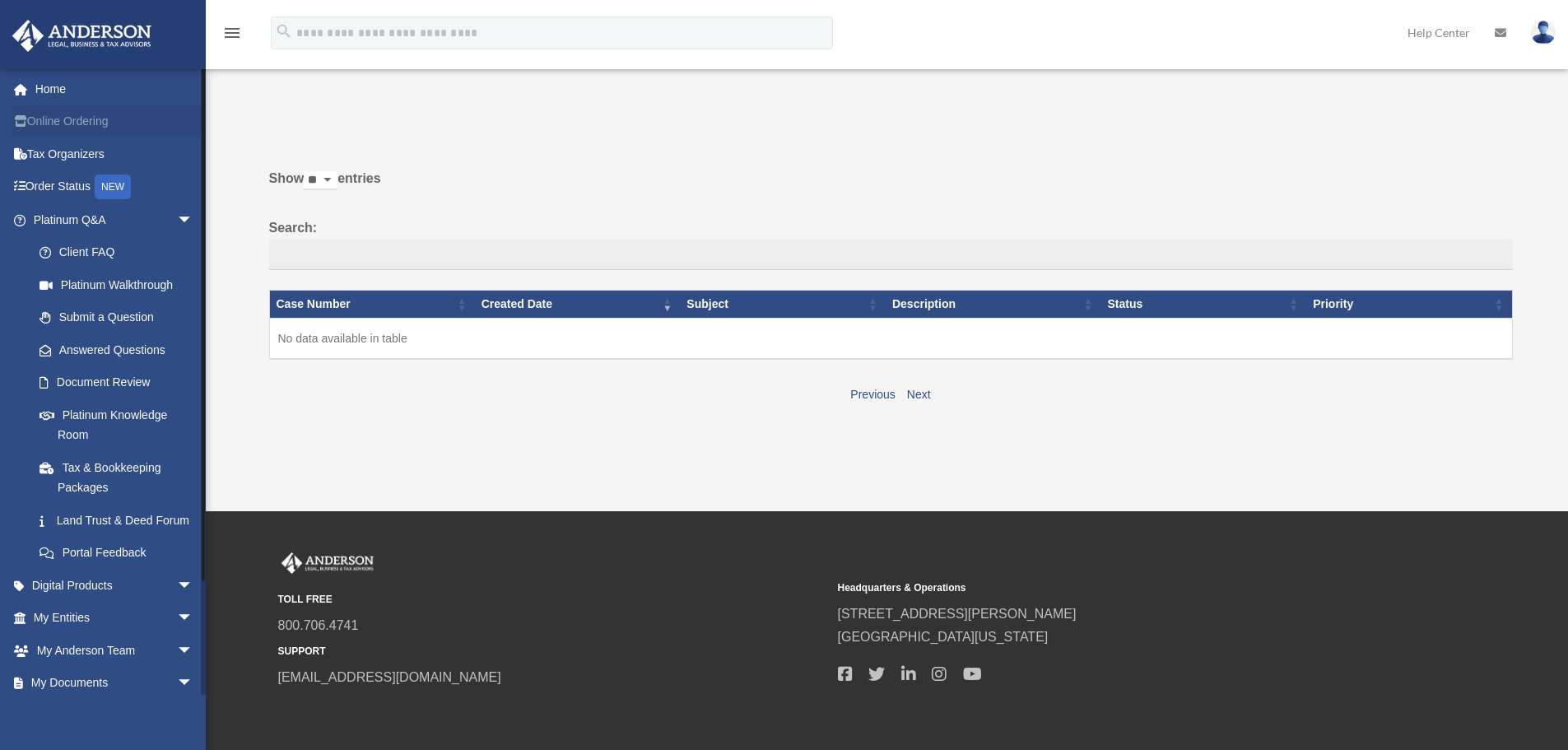
click at [69, 119] on link "Online Ordering" at bounding box center [115, 122] width 207 height 33
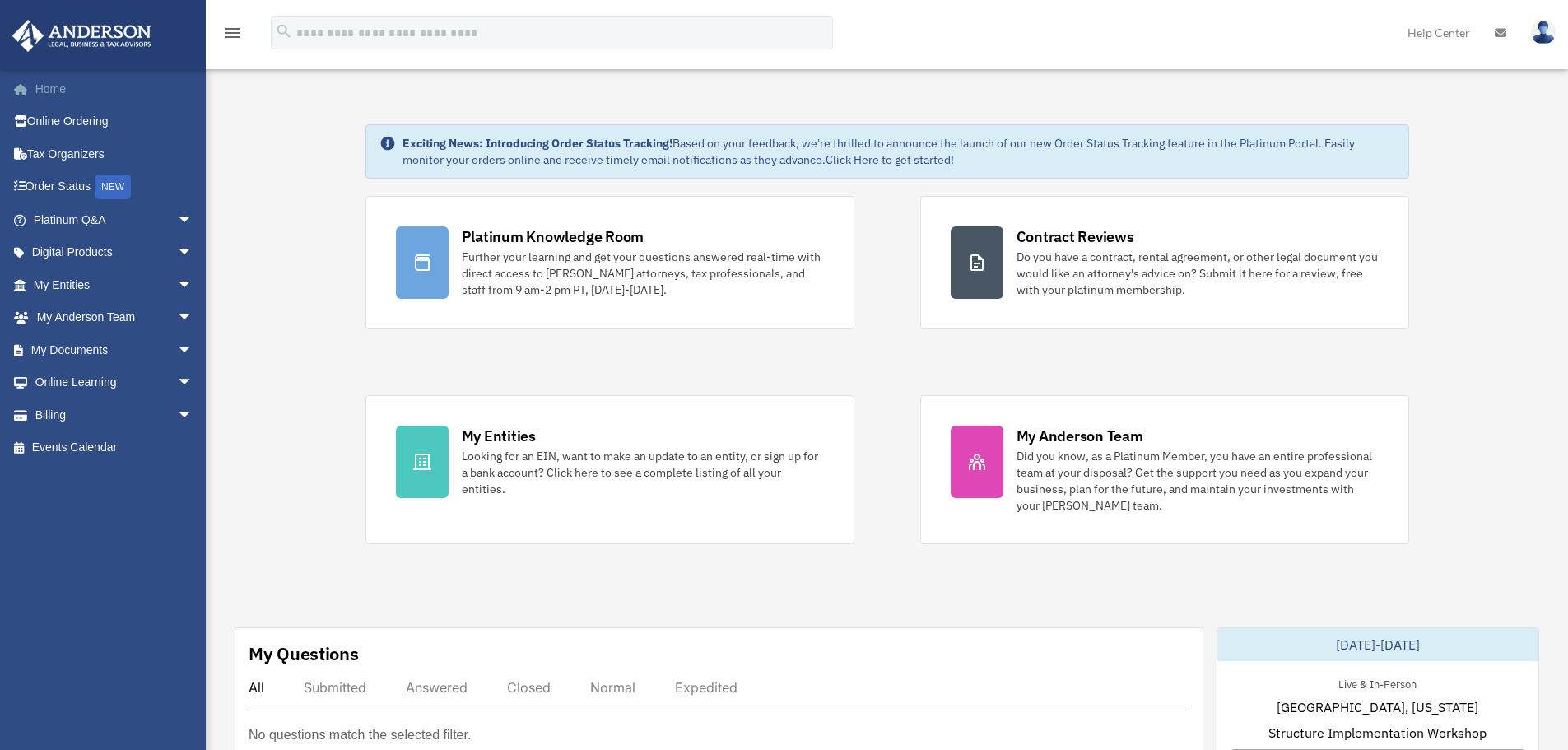
click at [60, 95] on link "Home" at bounding box center [115, 89] width 207 height 33
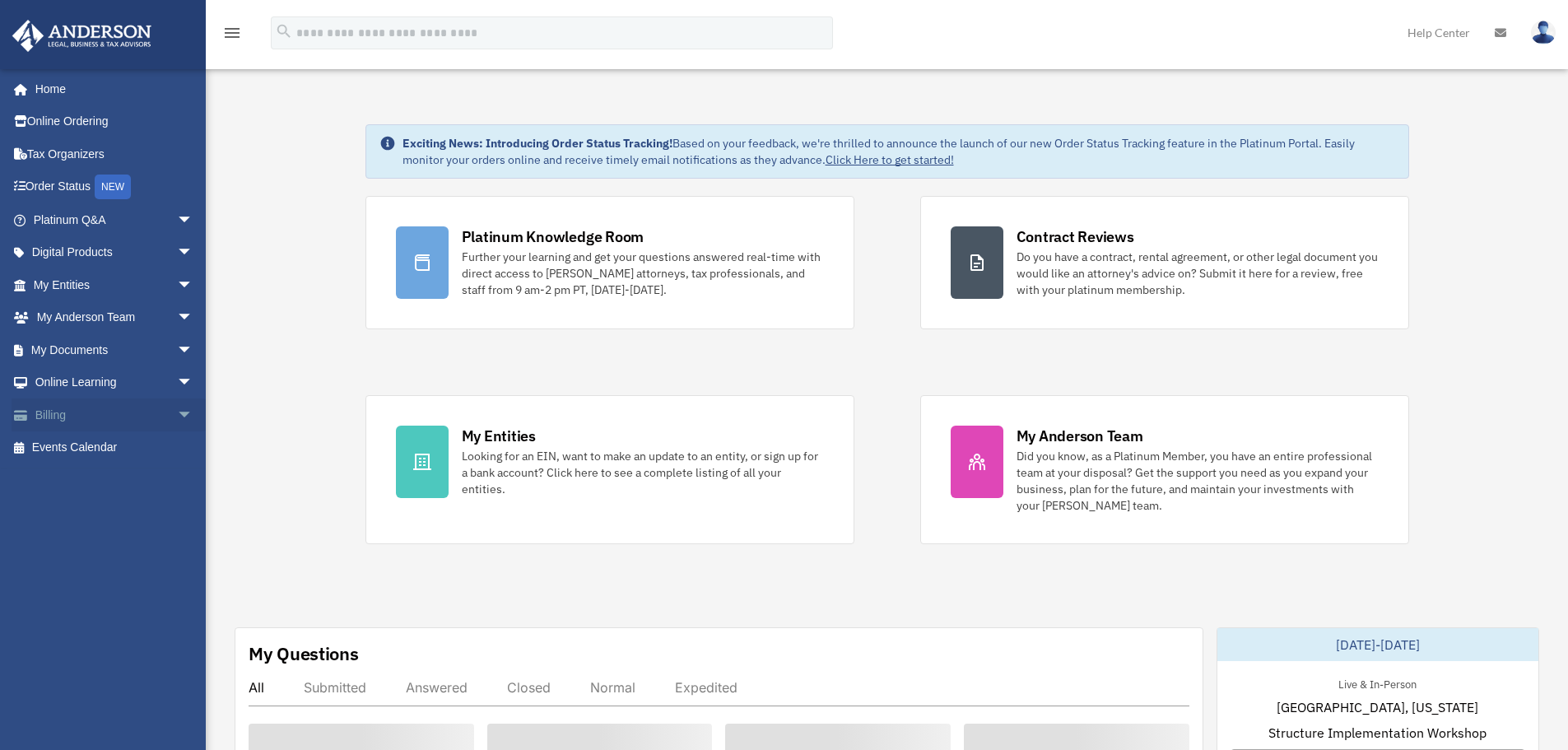
click at [99, 419] on link "Billing arrow_drop_down" at bounding box center [115, 415] width 207 height 33
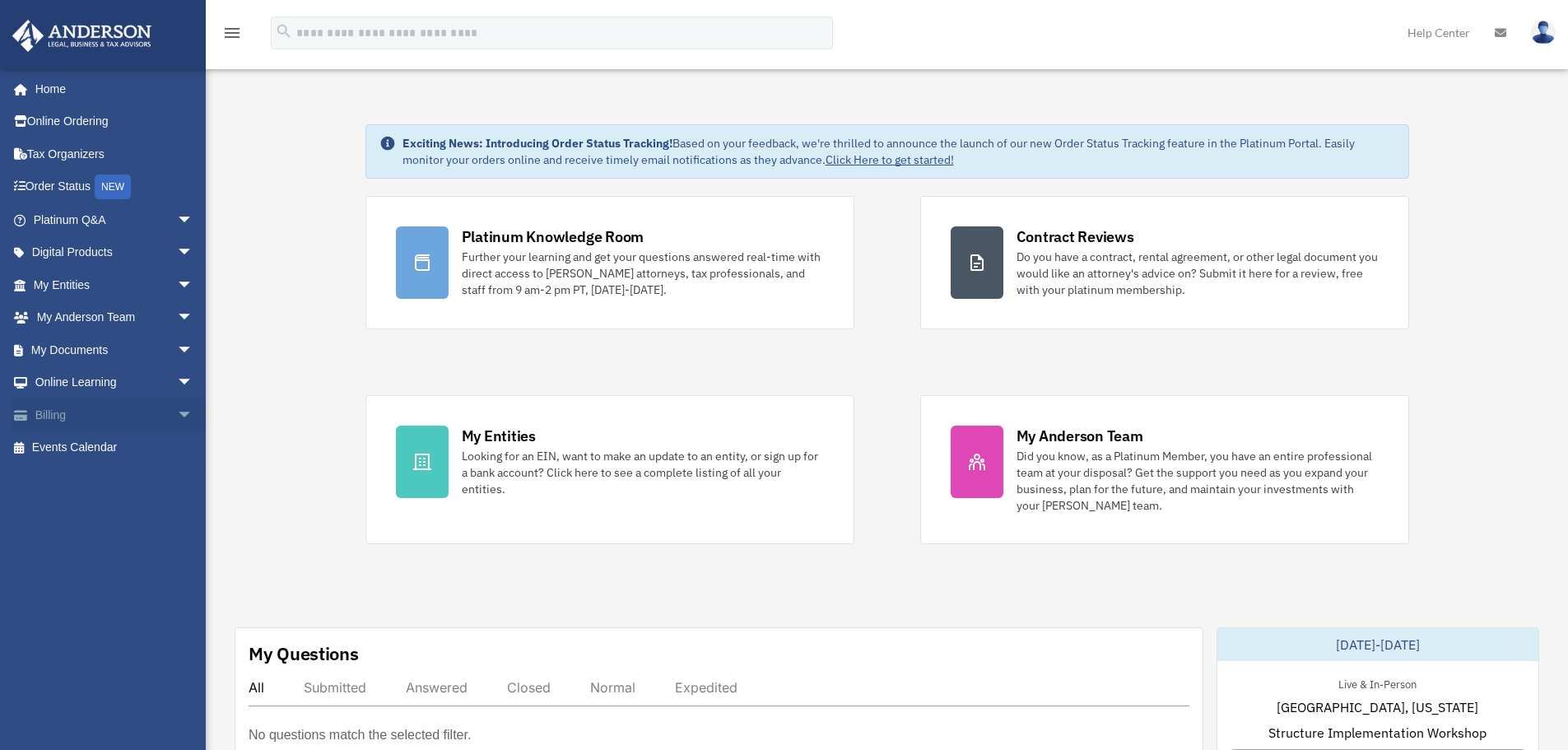
click at [177, 412] on span "arrow_drop_down" at bounding box center [193, 415] width 33 height 34
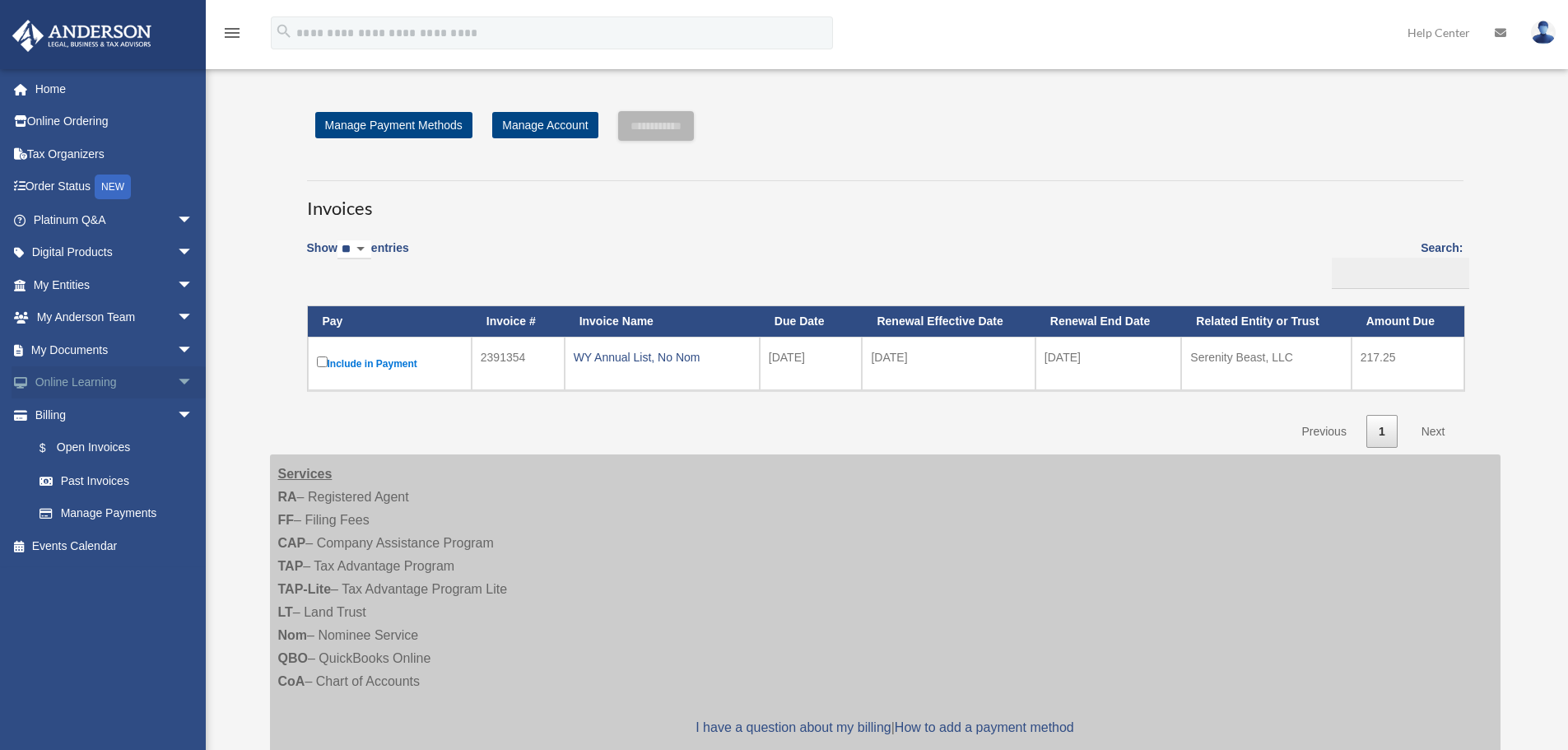
click at [177, 382] on span "arrow_drop_down" at bounding box center [193, 383] width 33 height 34
click at [177, 347] on span "arrow_drop_down" at bounding box center [193, 350] width 33 height 34
click at [99, 471] on link "Notarize" at bounding box center [121, 480] width 195 height 33
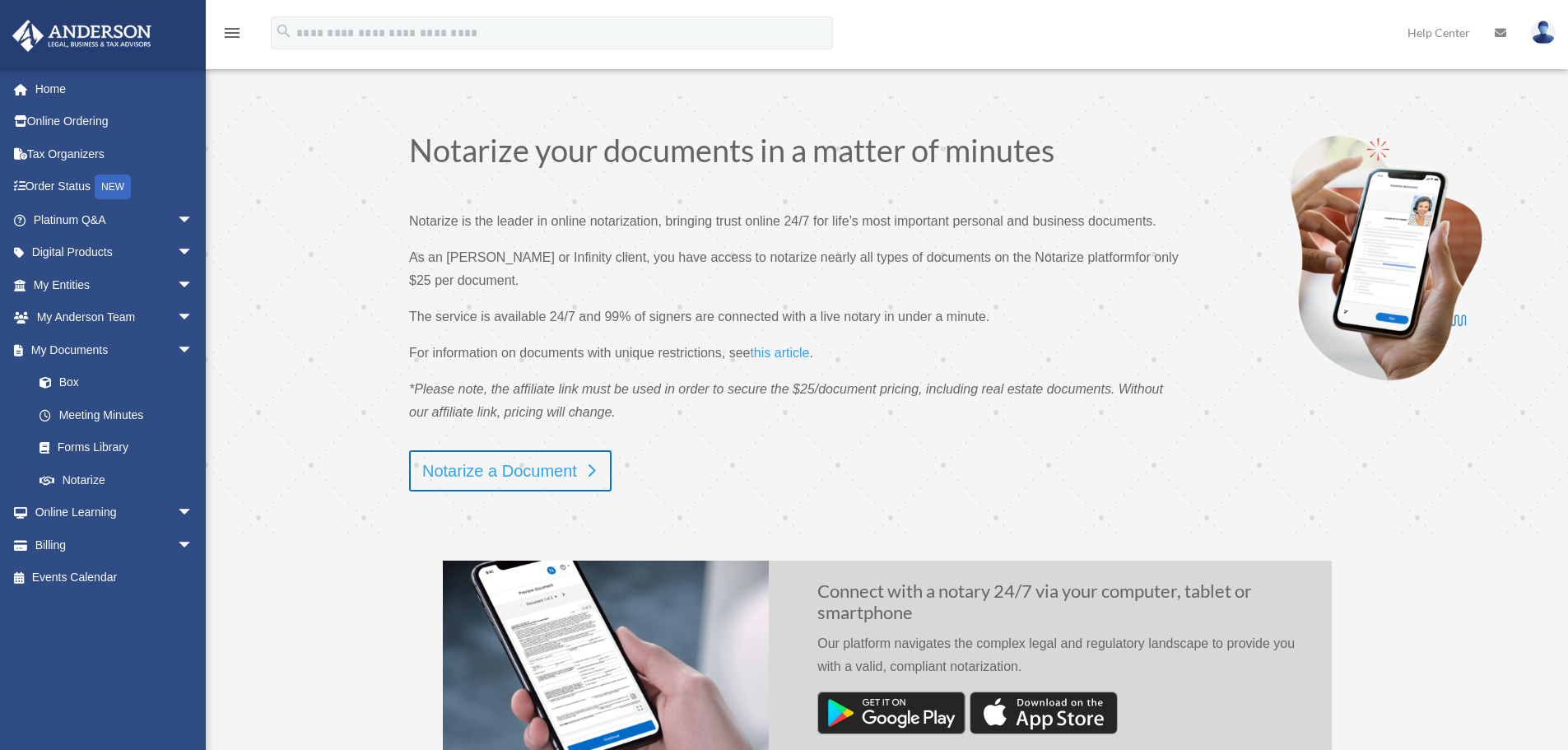
click at [524, 470] on link "Notarize a Document" at bounding box center [510, 471] width 203 height 41
